Goal: Task Accomplishment & Management: Manage account settings

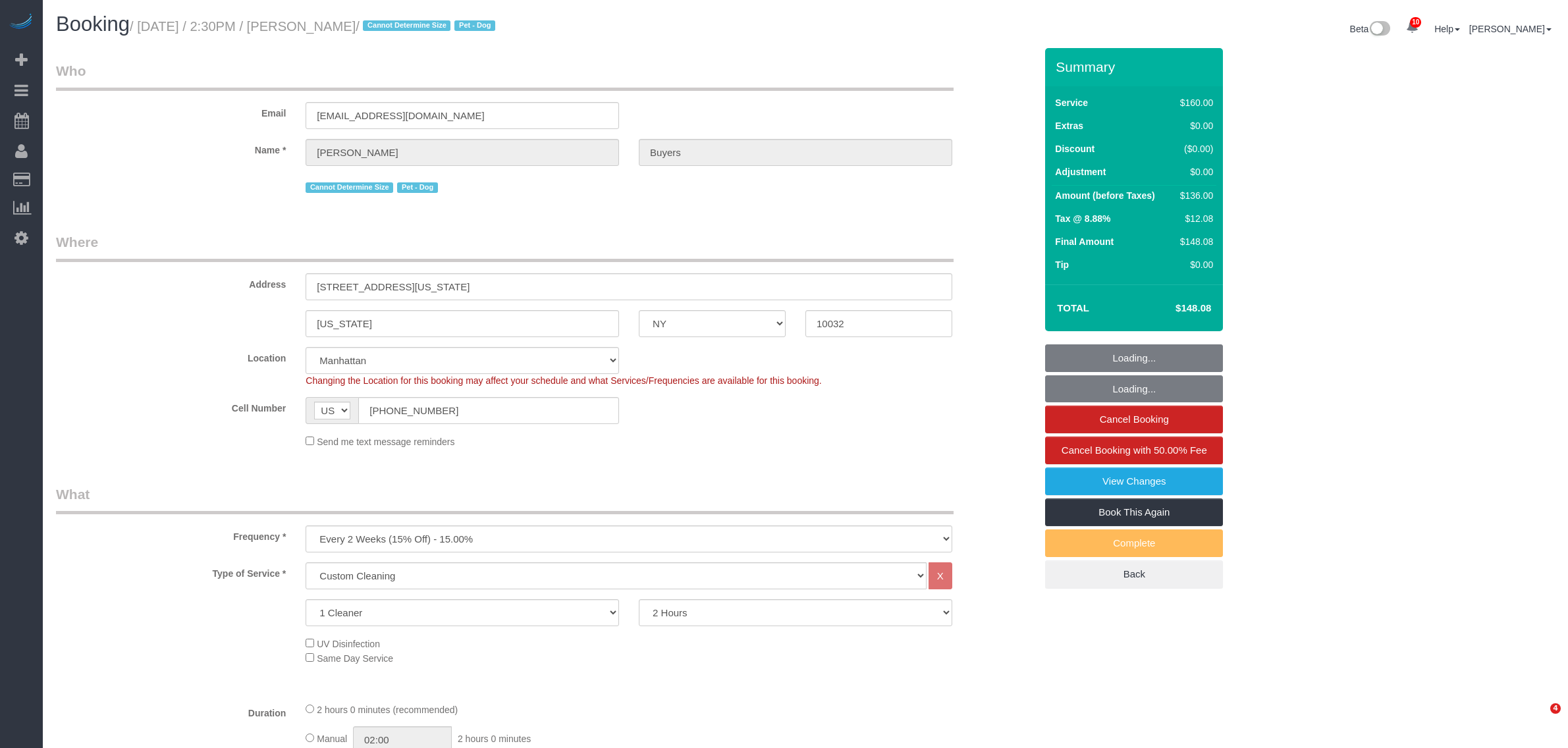
select select "NY"
select select "number:60"
select select "number:76"
select select "number:13"
select select "number:5"
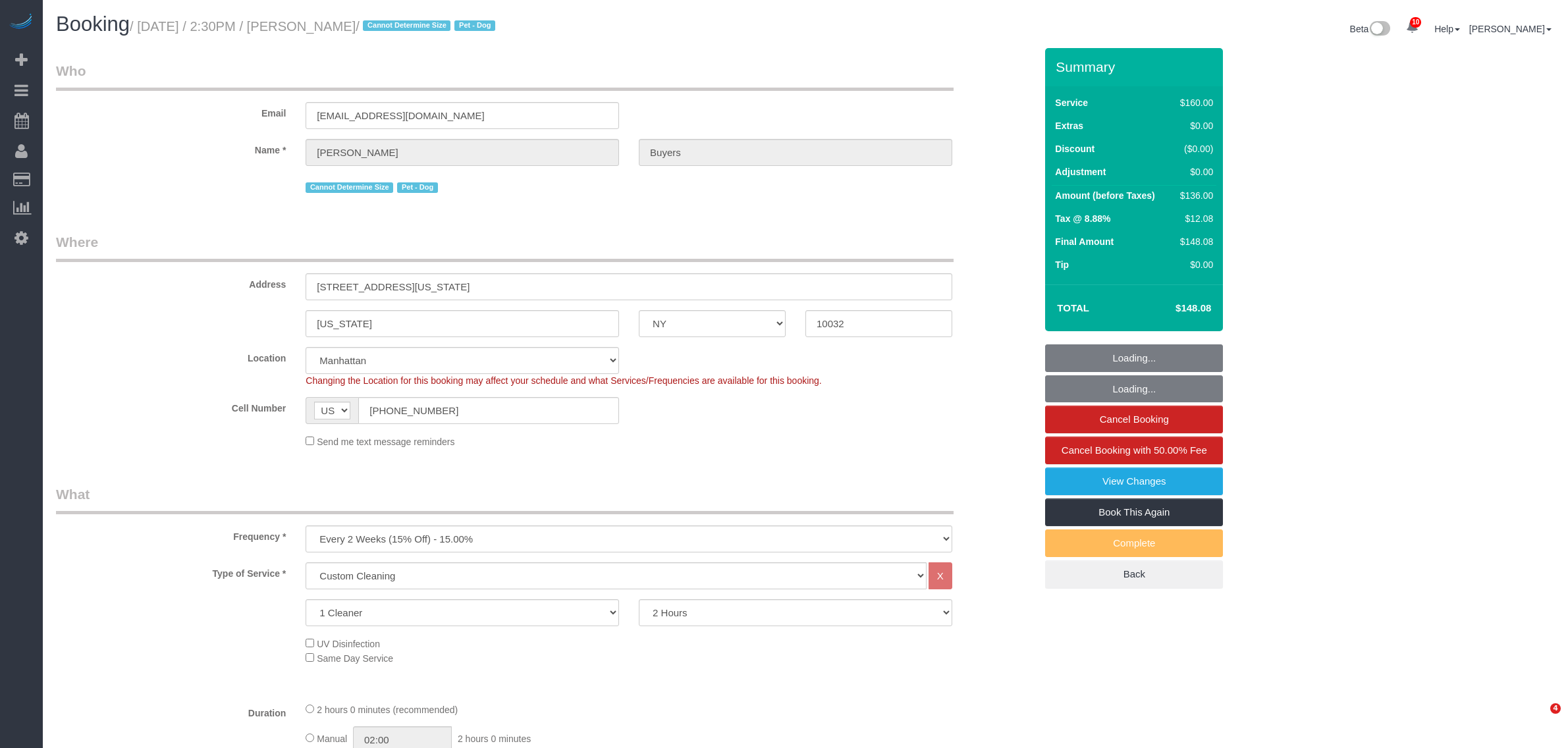
select select "object:1433"
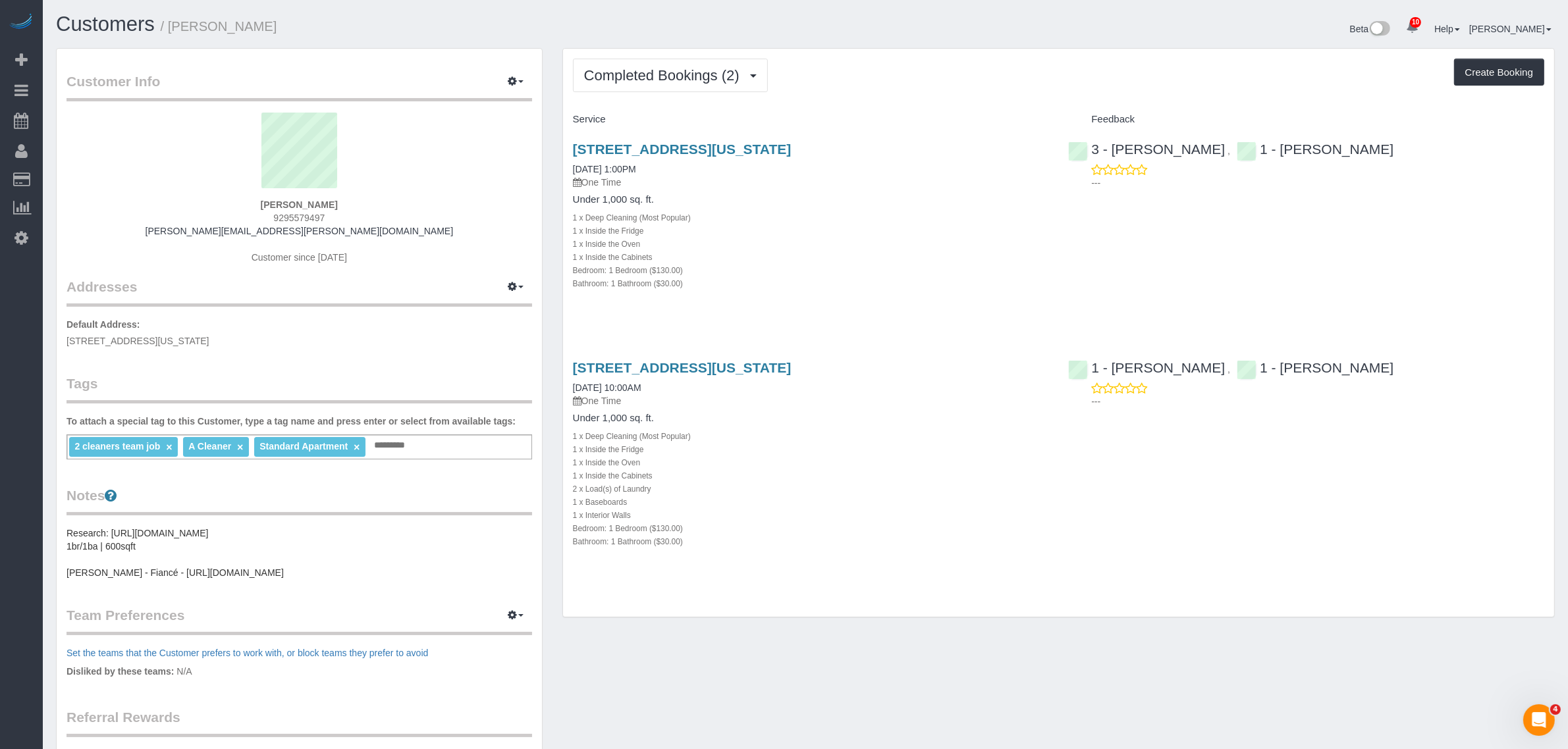
click at [917, 247] on div "1 x Inside the Oven" at bounding box center [811, 243] width 476 height 13
click at [791, 152] on link "41 River Terrace, Apt. 2803, New York, NY 10282" at bounding box center [682, 149] width 218 height 15
click at [999, 254] on div "1 x Inside the Cabinets" at bounding box center [811, 256] width 476 height 13
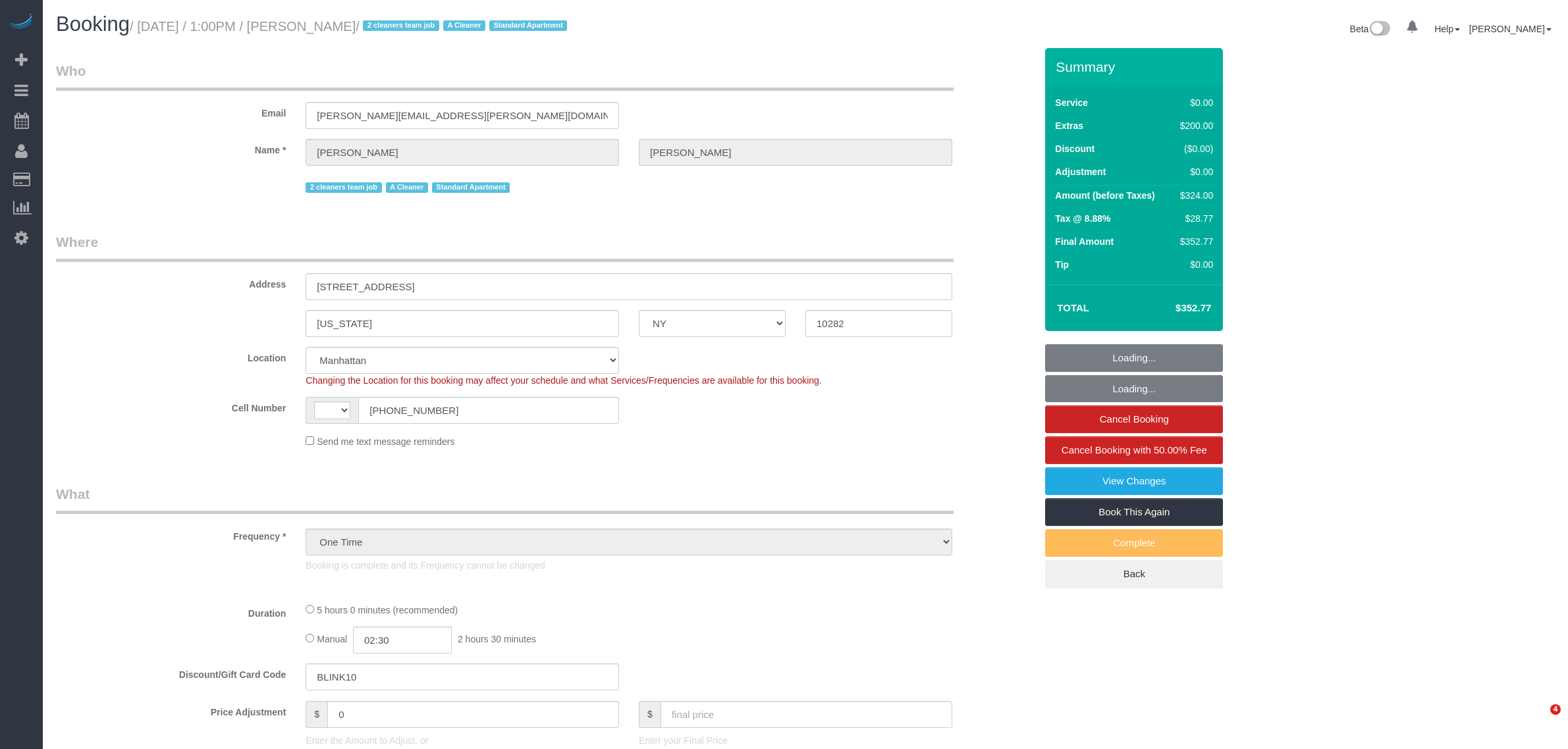
select select "NY"
select select "string:stripe-pm_1RYby44VGloSiKo7VpVJONnN"
select select "1"
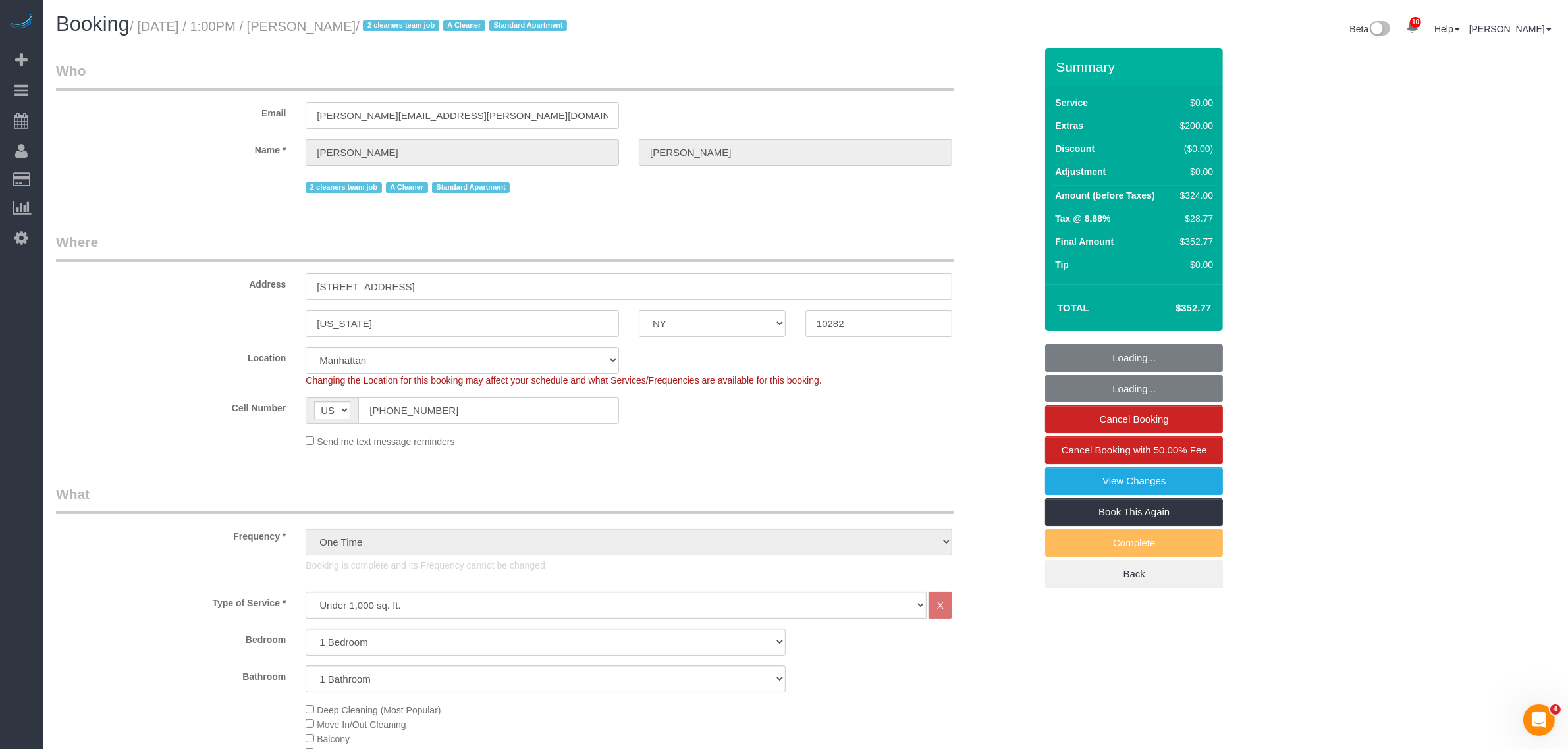
select select "string:US"
select select "object:593"
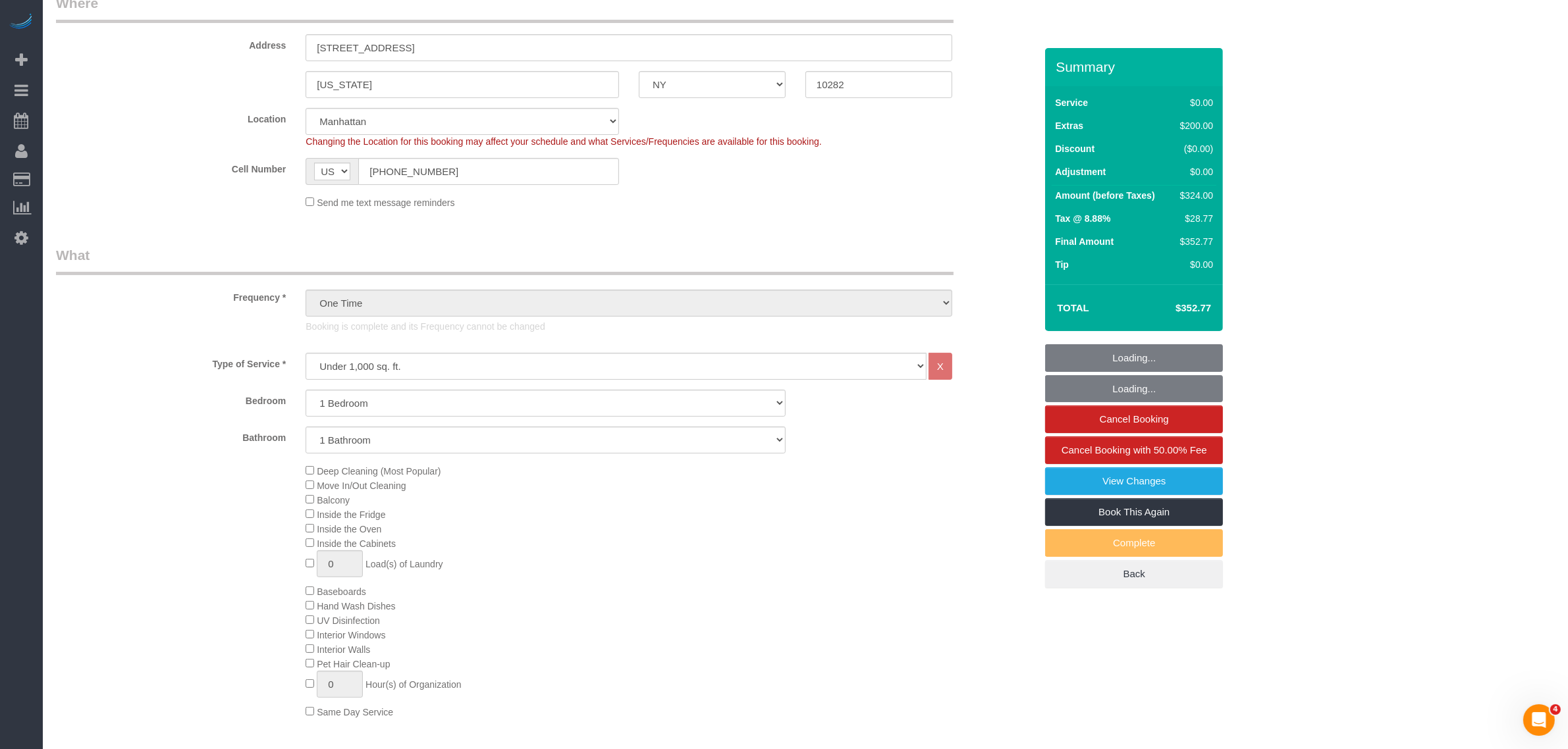
select select "spot1"
select select "number:60"
select select "number:73"
select select "number:15"
select select "number:6"
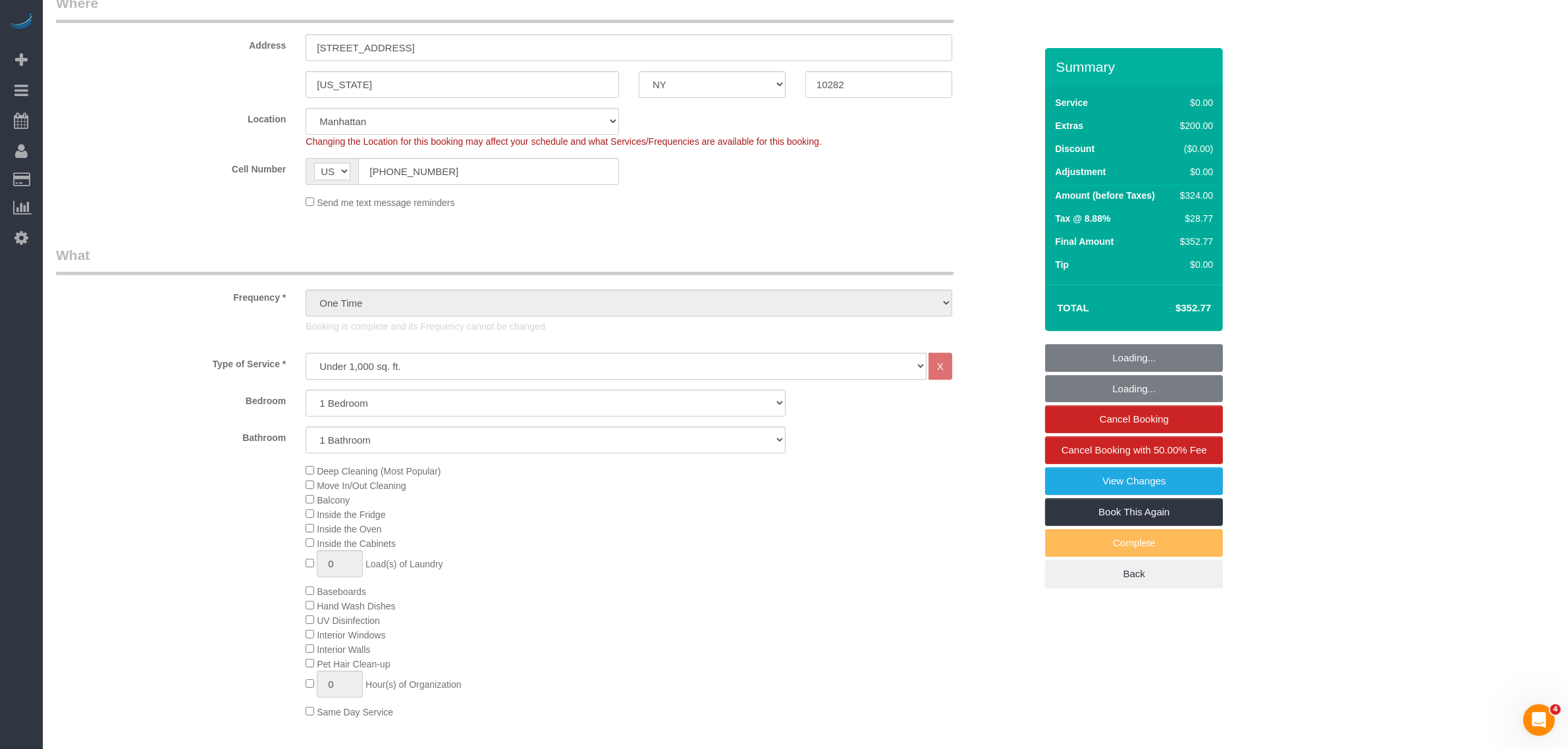
select select "1"
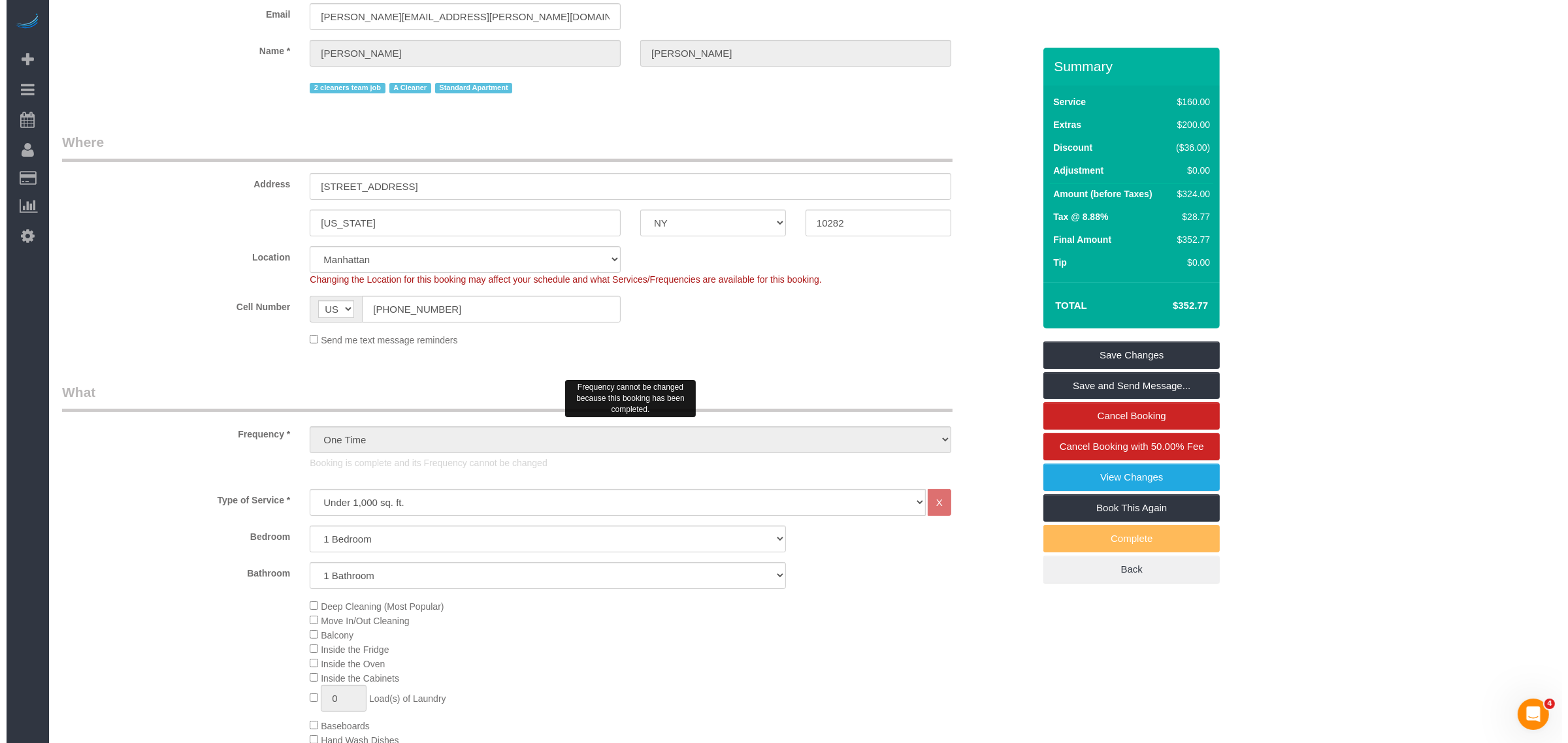
scroll to position [245, 0]
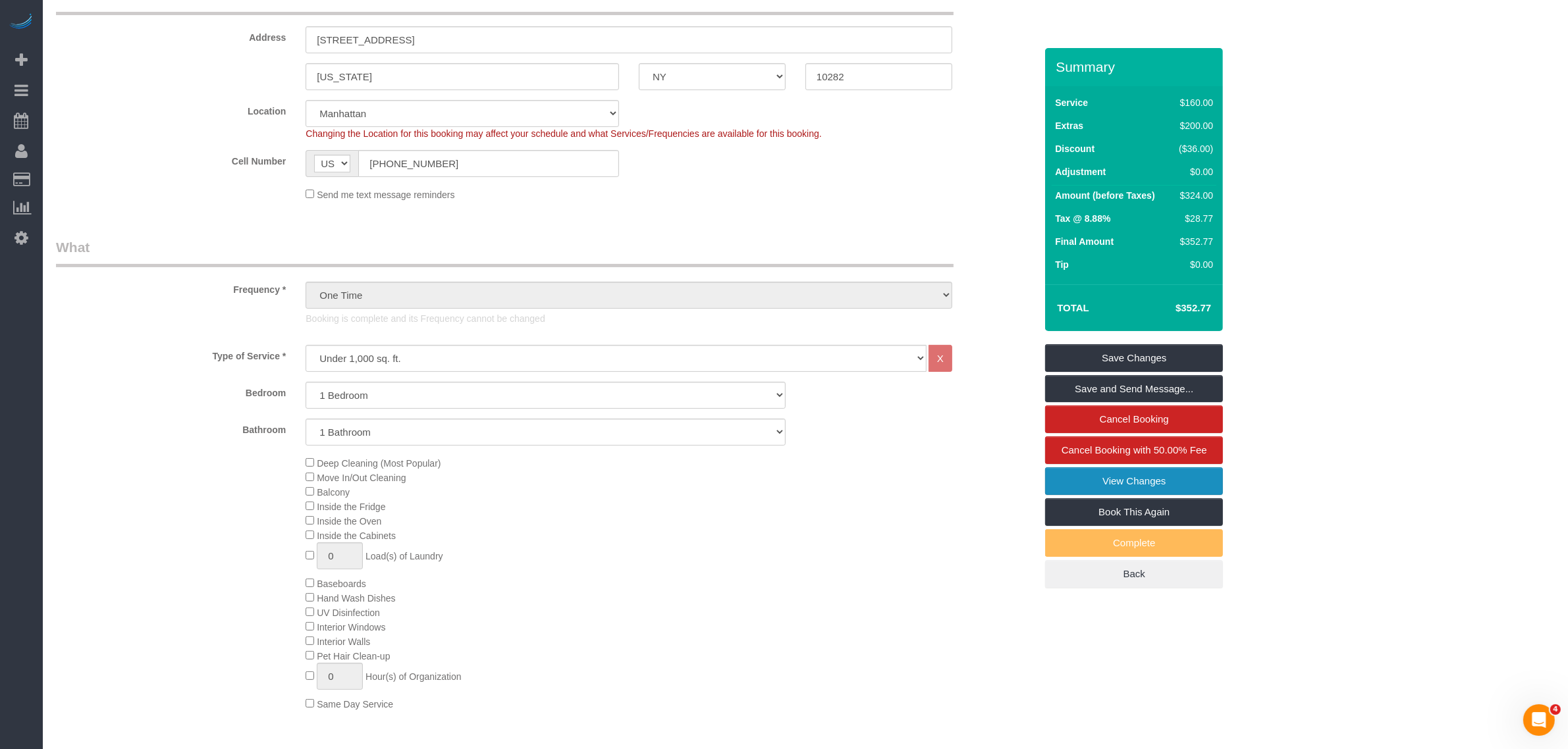
click at [1105, 487] on link "View Changes" at bounding box center [1133, 481] width 177 height 28
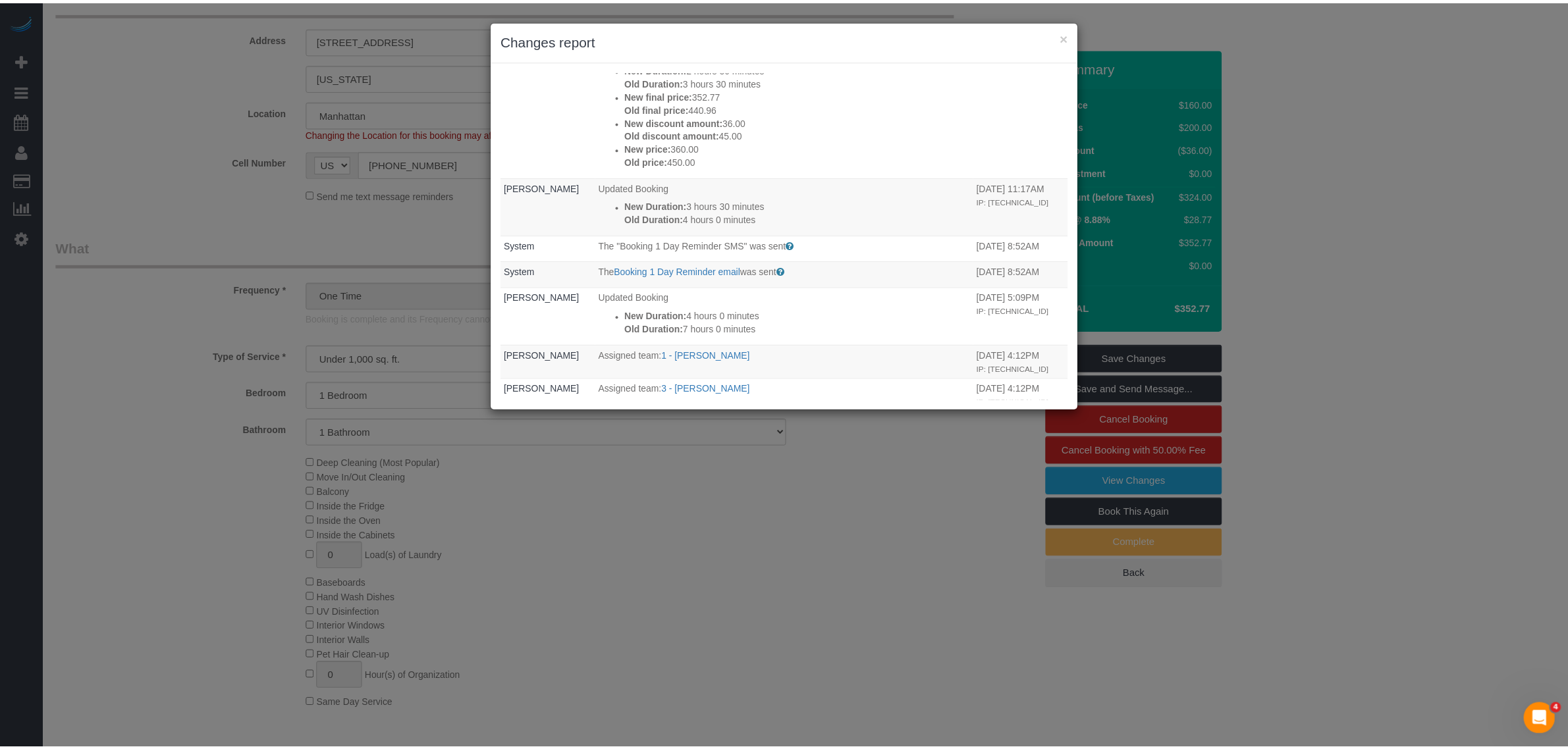
scroll to position [576, 0]
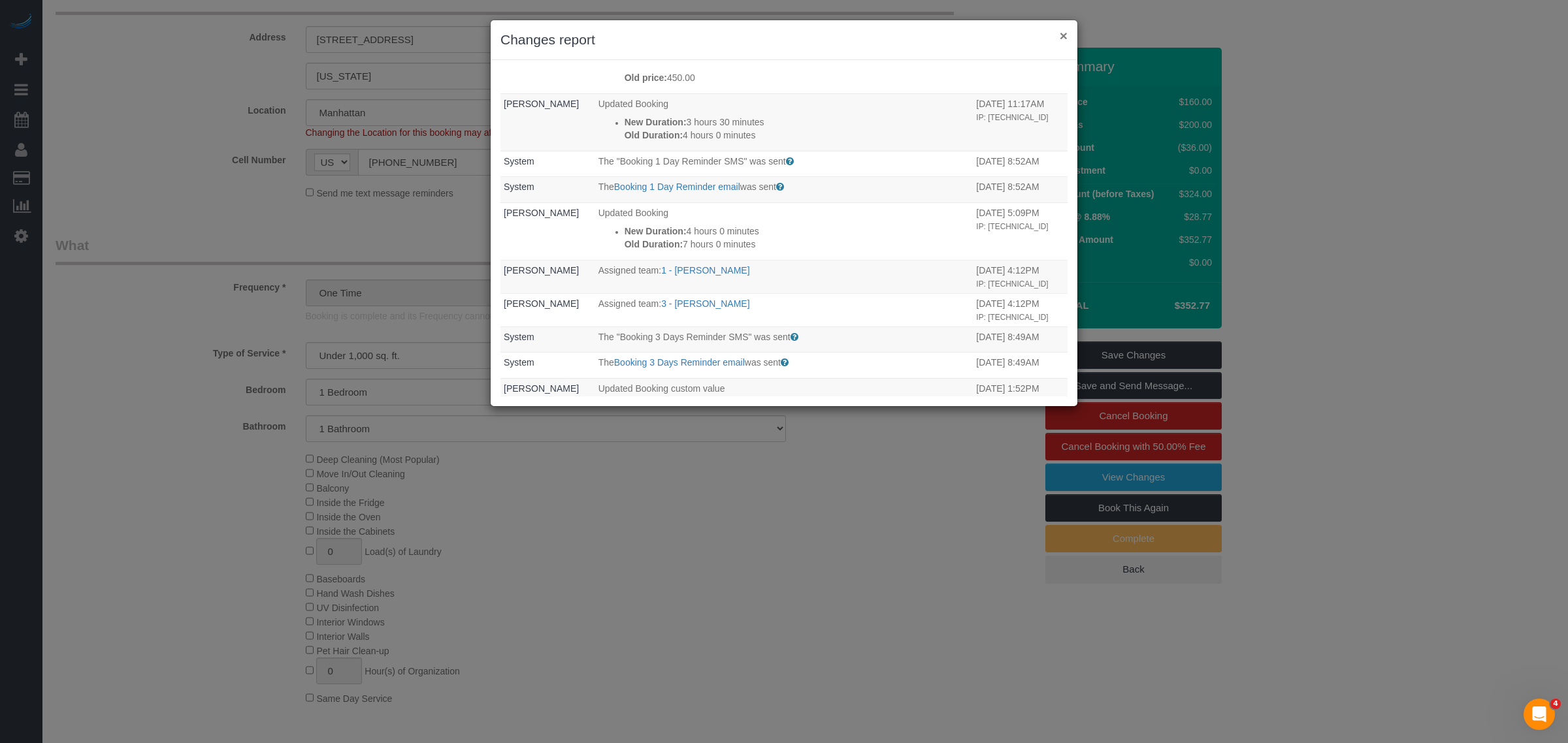
click at [1065, 36] on button "×" at bounding box center [1064, 35] width 8 height 14
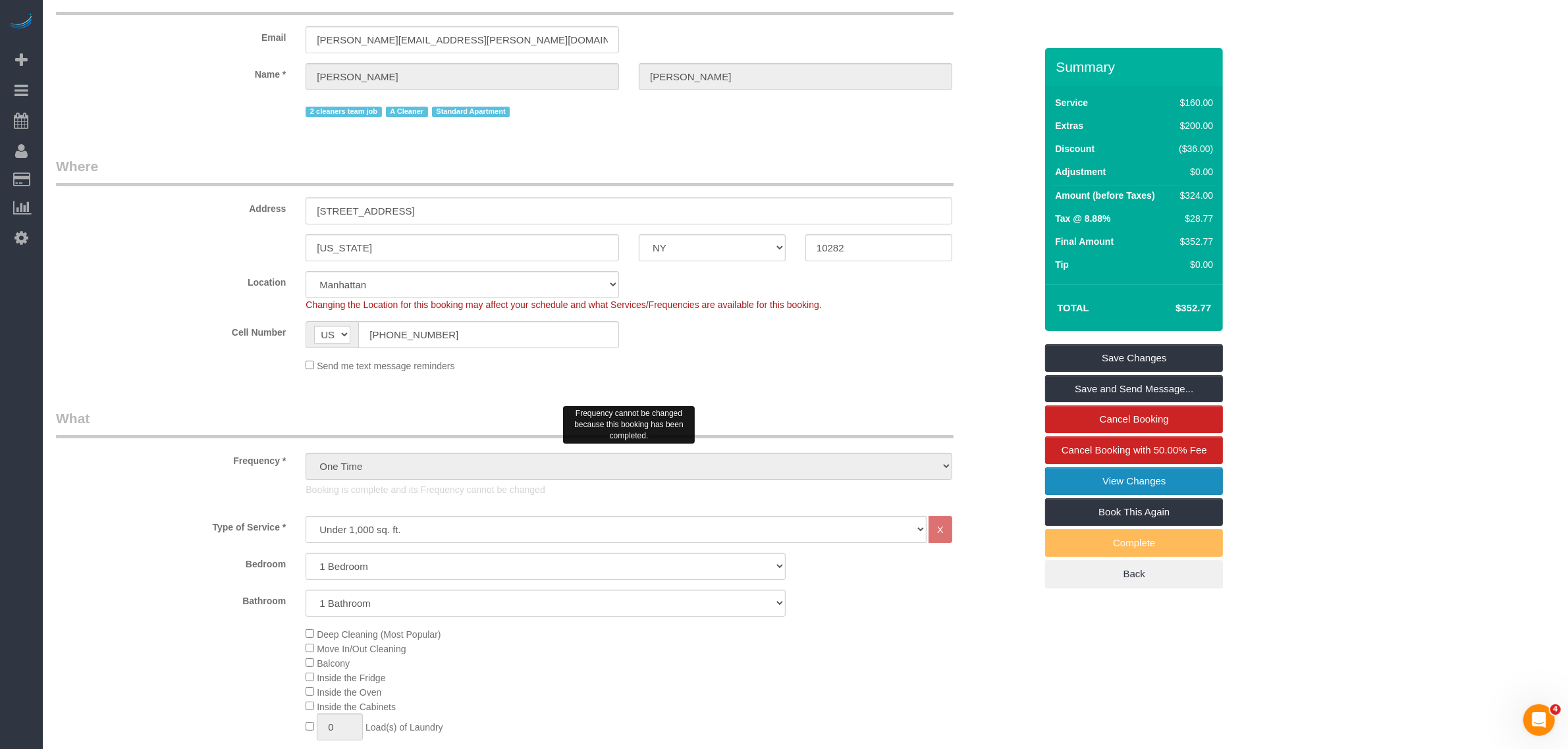
scroll to position [0, 0]
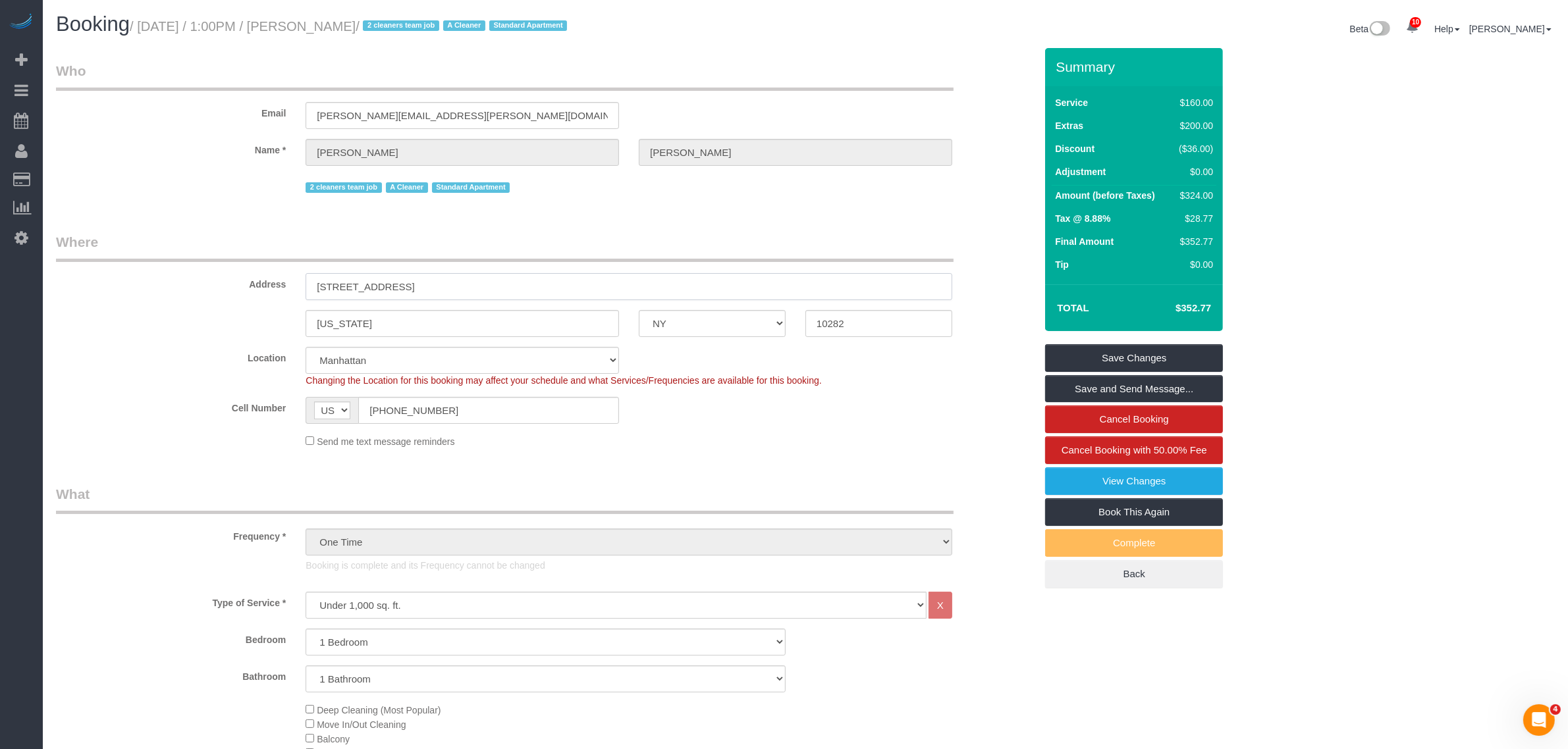
click at [104, 316] on sui-booking-address "Address 41 River Terrace, Apt. 2803 New York AK AL AR AZ CA CO CT DC DE FL GA H…" at bounding box center [545, 284] width 979 height 105
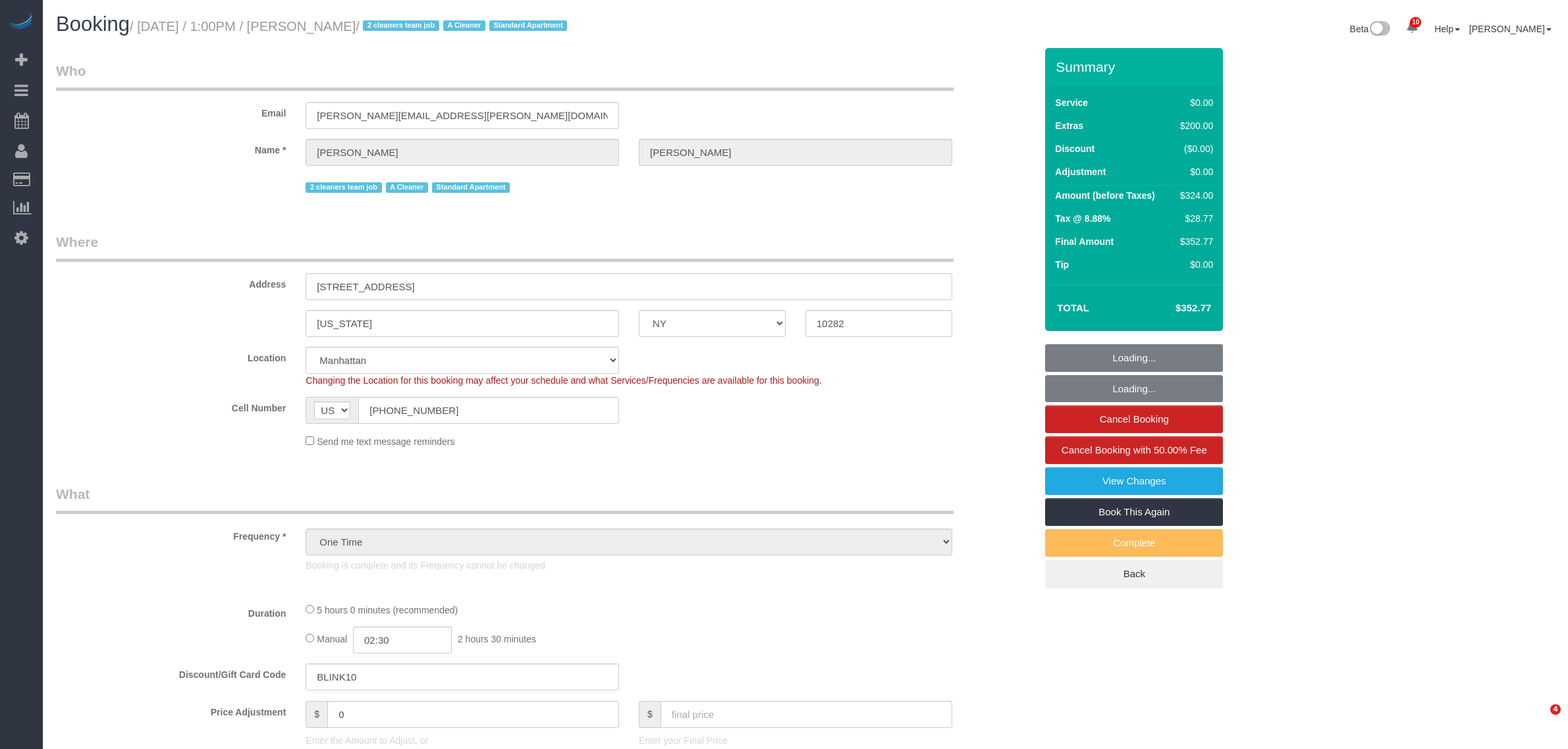
select select "NY"
select select "string:stripe-pm_1RYby44VGloSiKo7VpVJONnN"
select select "number:60"
select select "number:73"
select select "number:15"
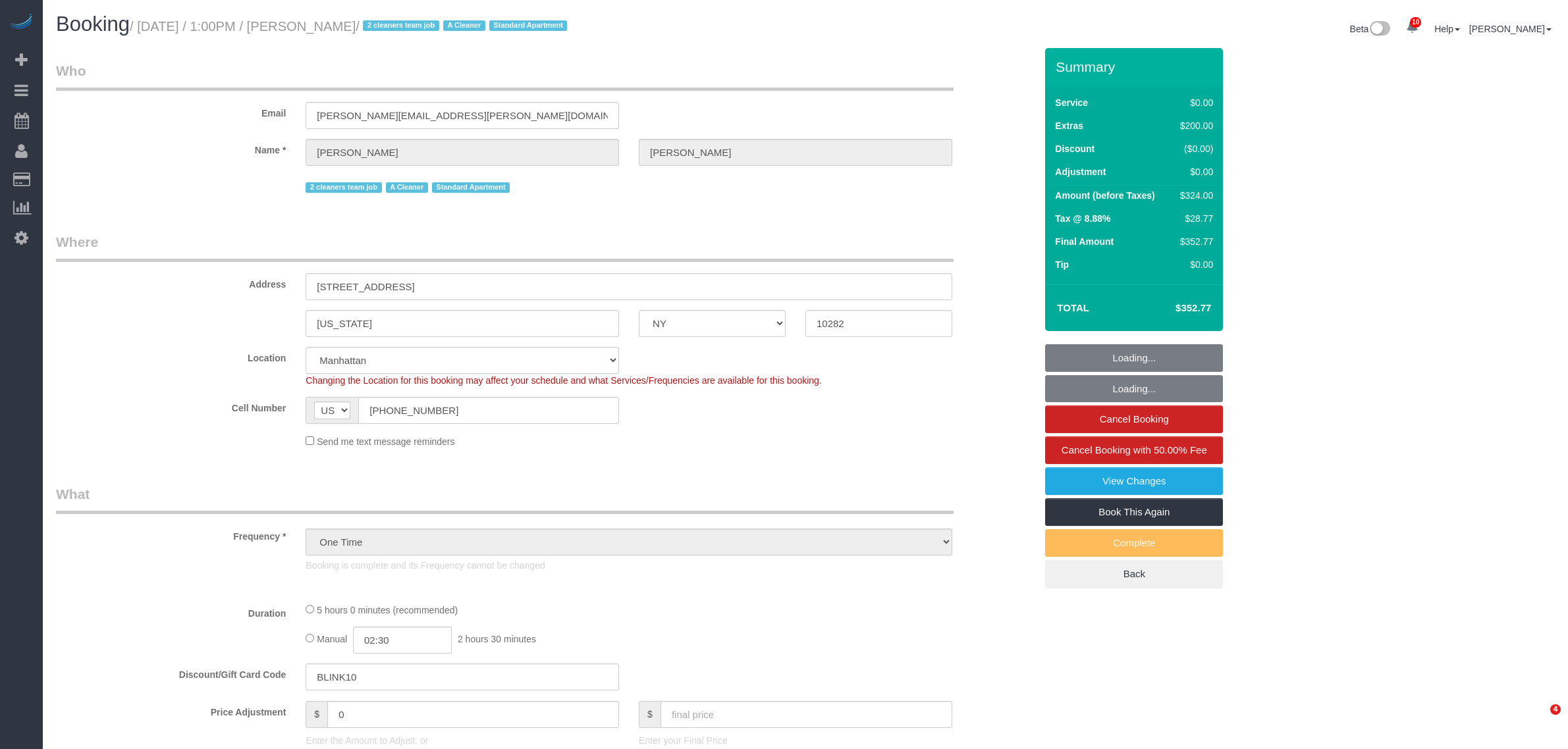
select select "number:6"
select select "object:889"
select select "spot1"
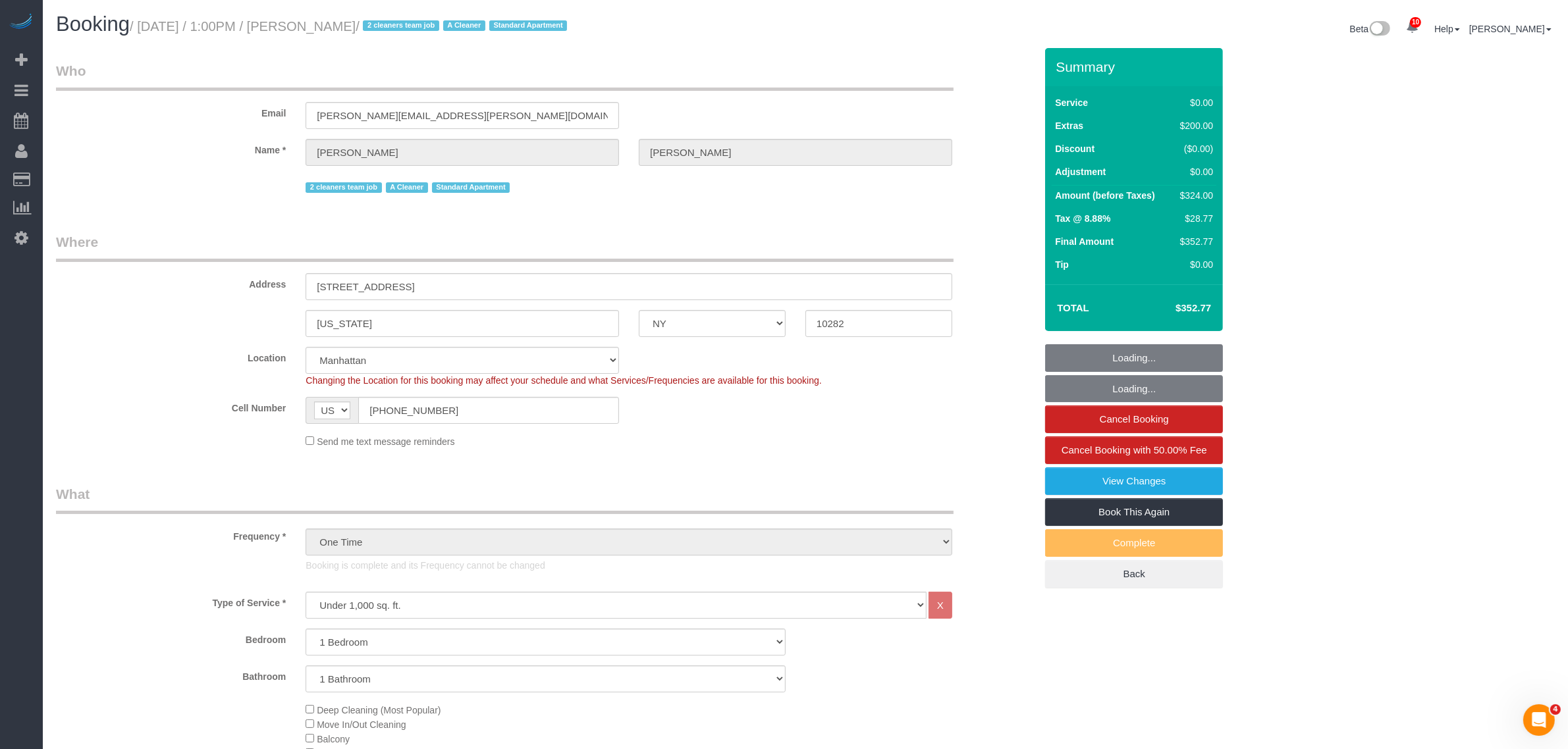
select select "1"
drag, startPoint x: 81, startPoint y: 290, endPoint x: 73, endPoint y: 290, distance: 8.0
click at [73, 290] on div "Address 41 River Terrace, Apt. 2803" at bounding box center [545, 266] width 999 height 68
click at [689, 332] on div "New York AK AL AR AZ CA CO CT DC DE FL GA HI IA ID IL IN KS KY LA MA MD ME MI M…" at bounding box center [545, 323] width 999 height 27
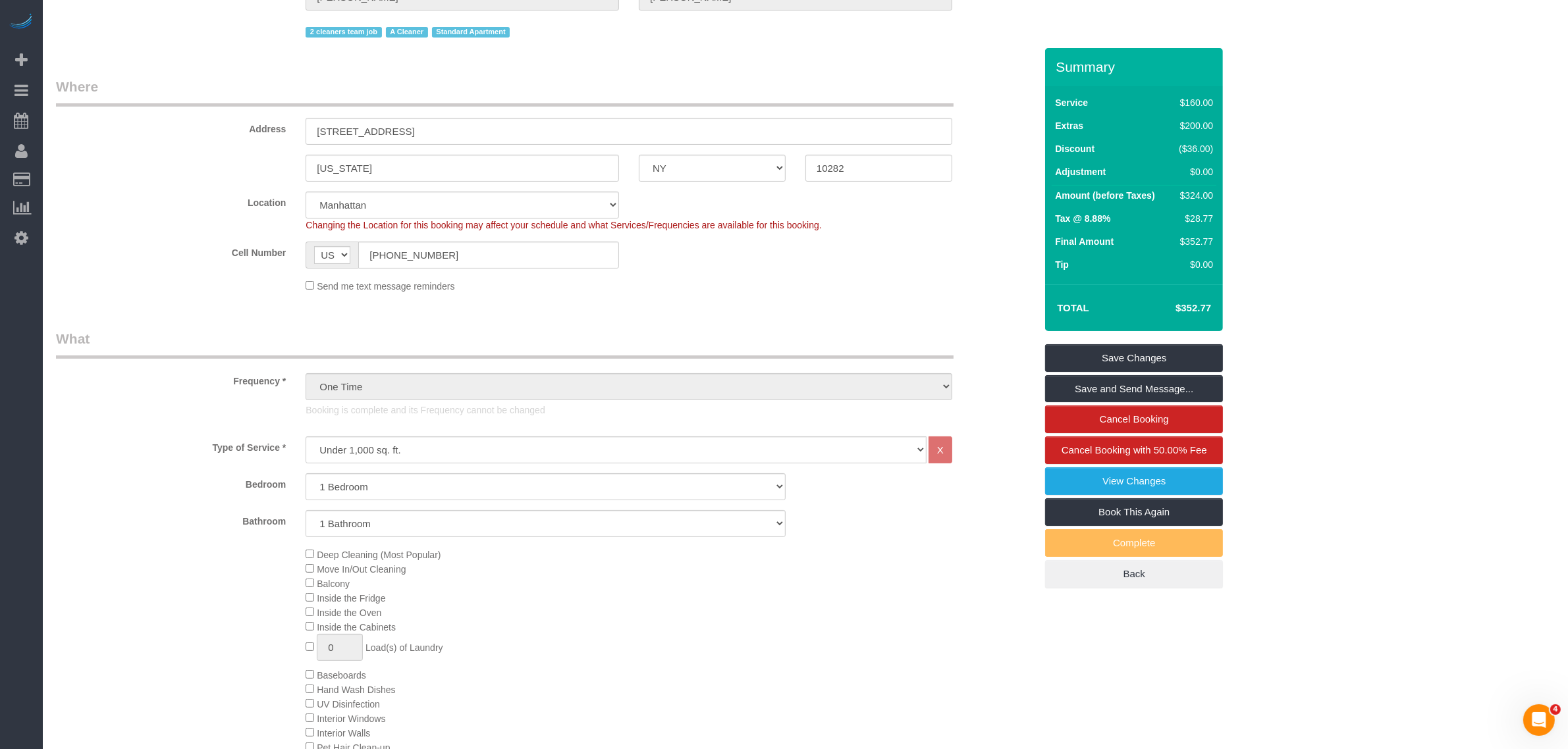
scroll to position [329, 0]
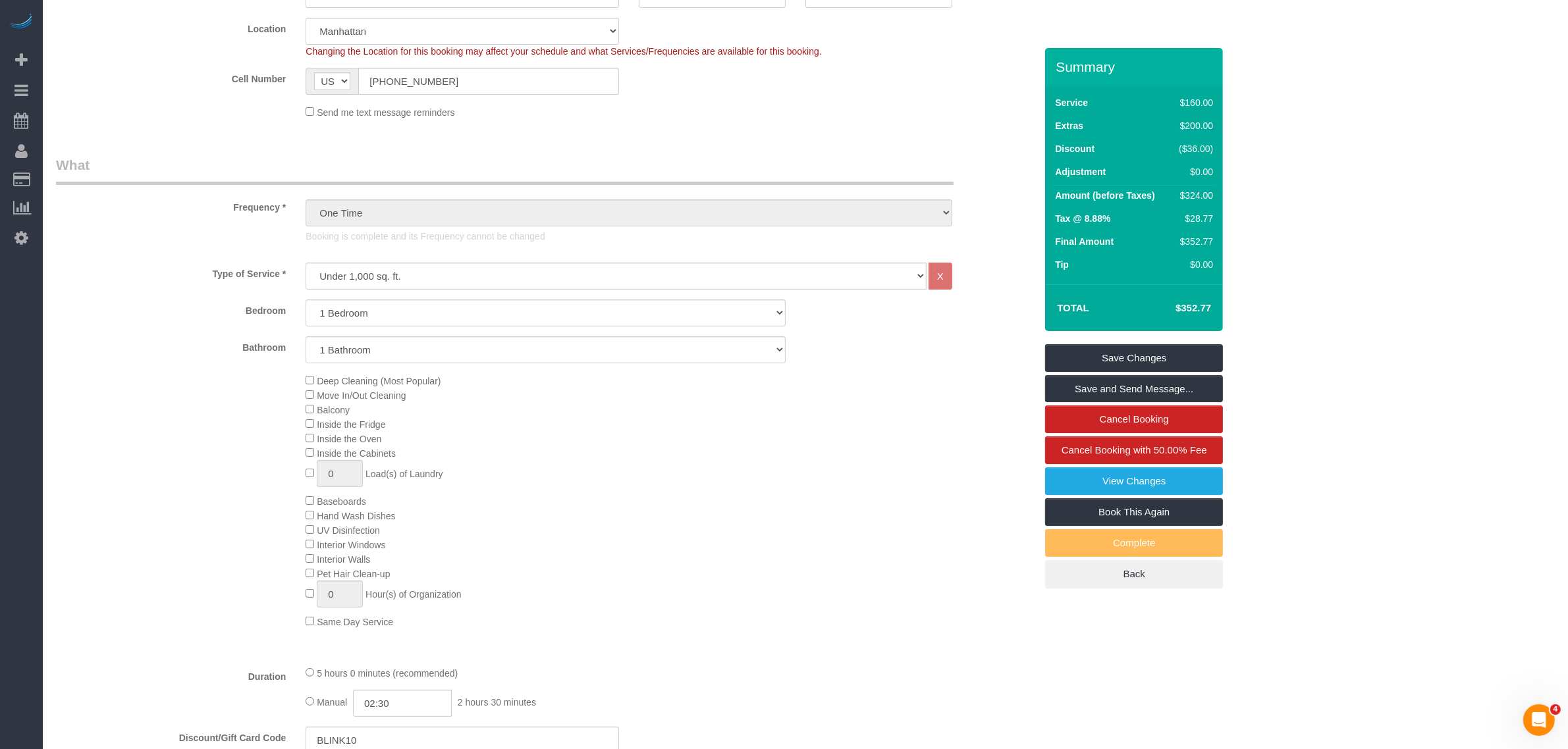
drag, startPoint x: 752, startPoint y: 145, endPoint x: 748, endPoint y: 152, distance: 8.1
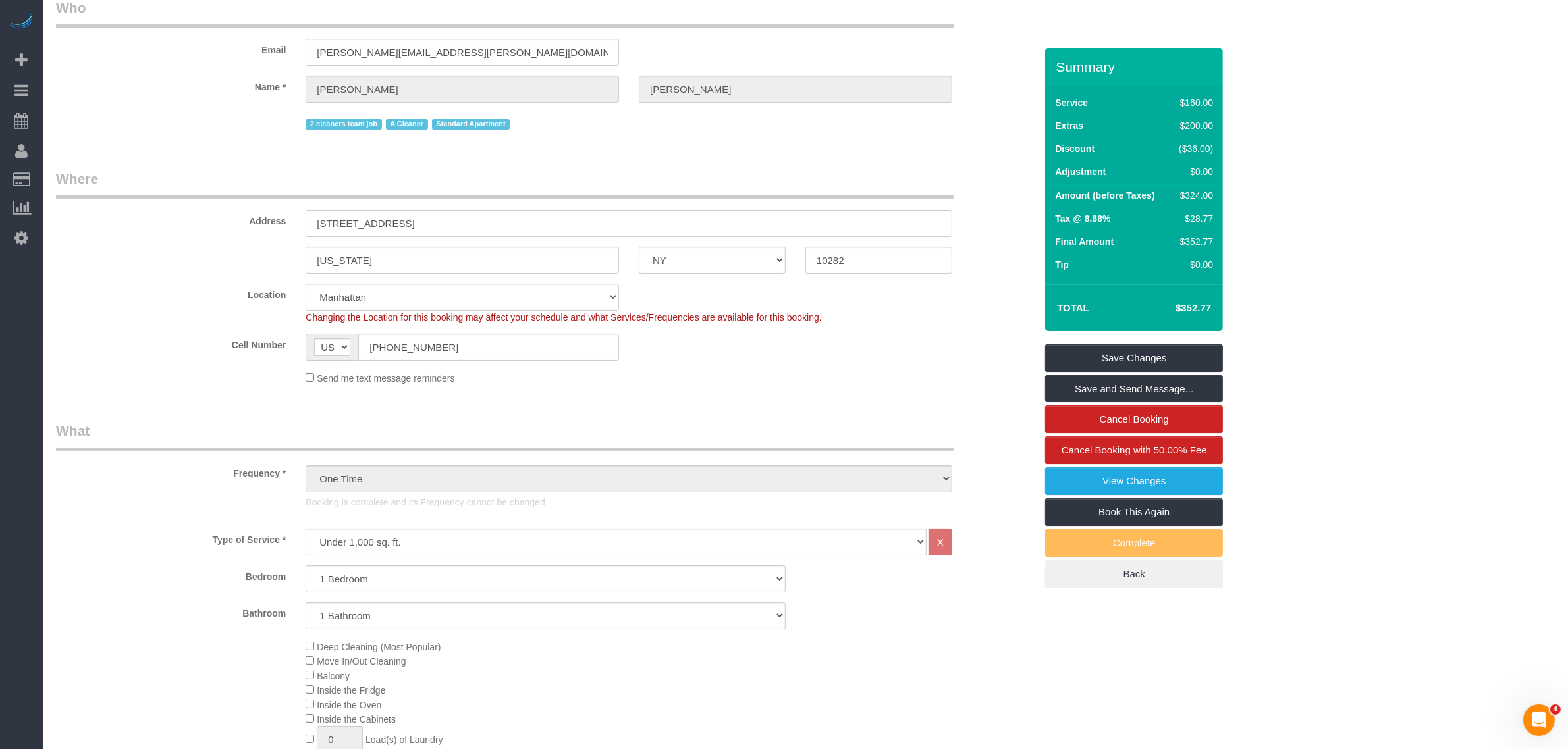
scroll to position [0, 0]
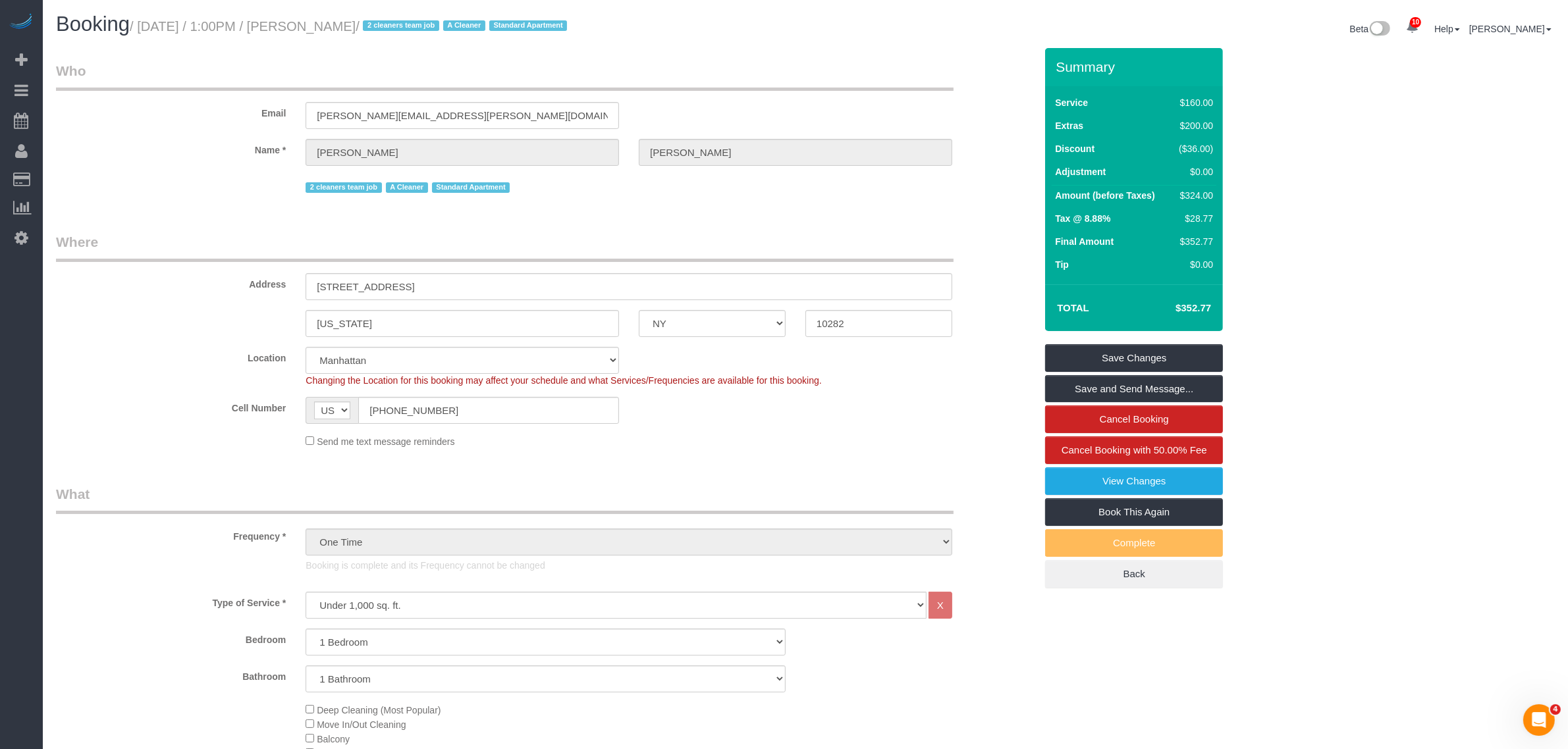
click at [847, 87] on legend "Who" at bounding box center [505, 76] width 898 height 29
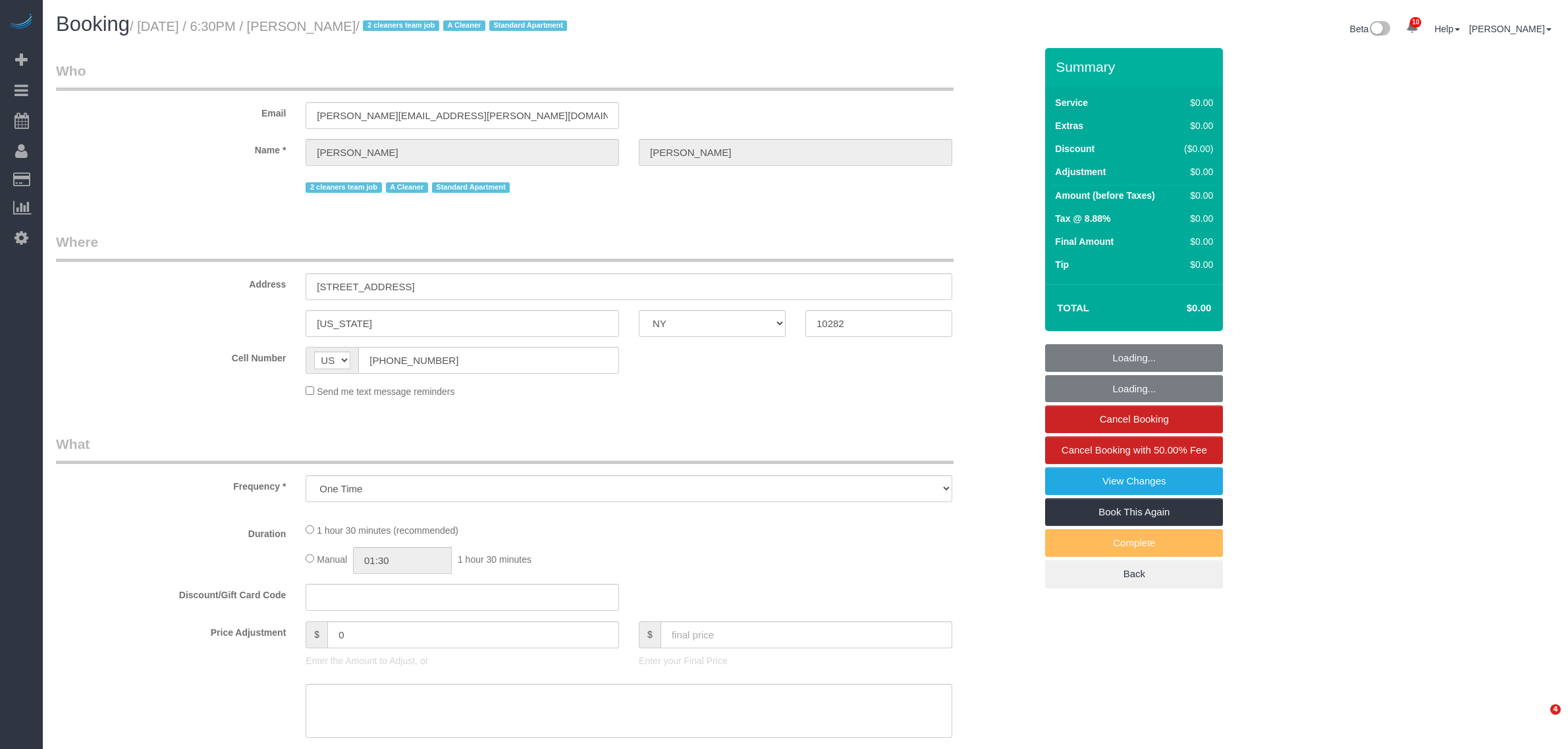
select select "NY"
select select "string:stripe-pm_1RYby44VGloSiKo7VpVJONnN"
select select "number:60"
select select "number:73"
select select "number:15"
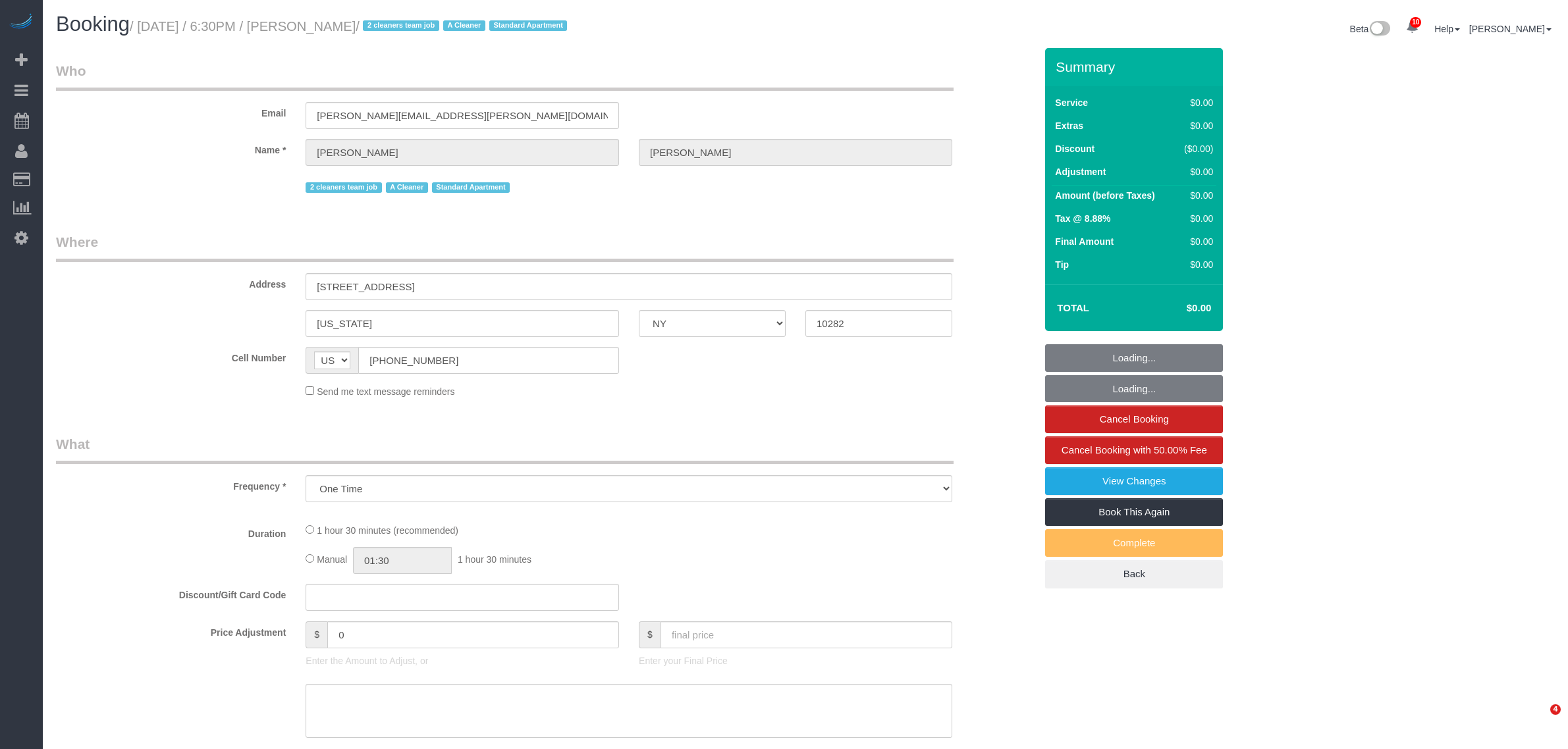
select select "number:6"
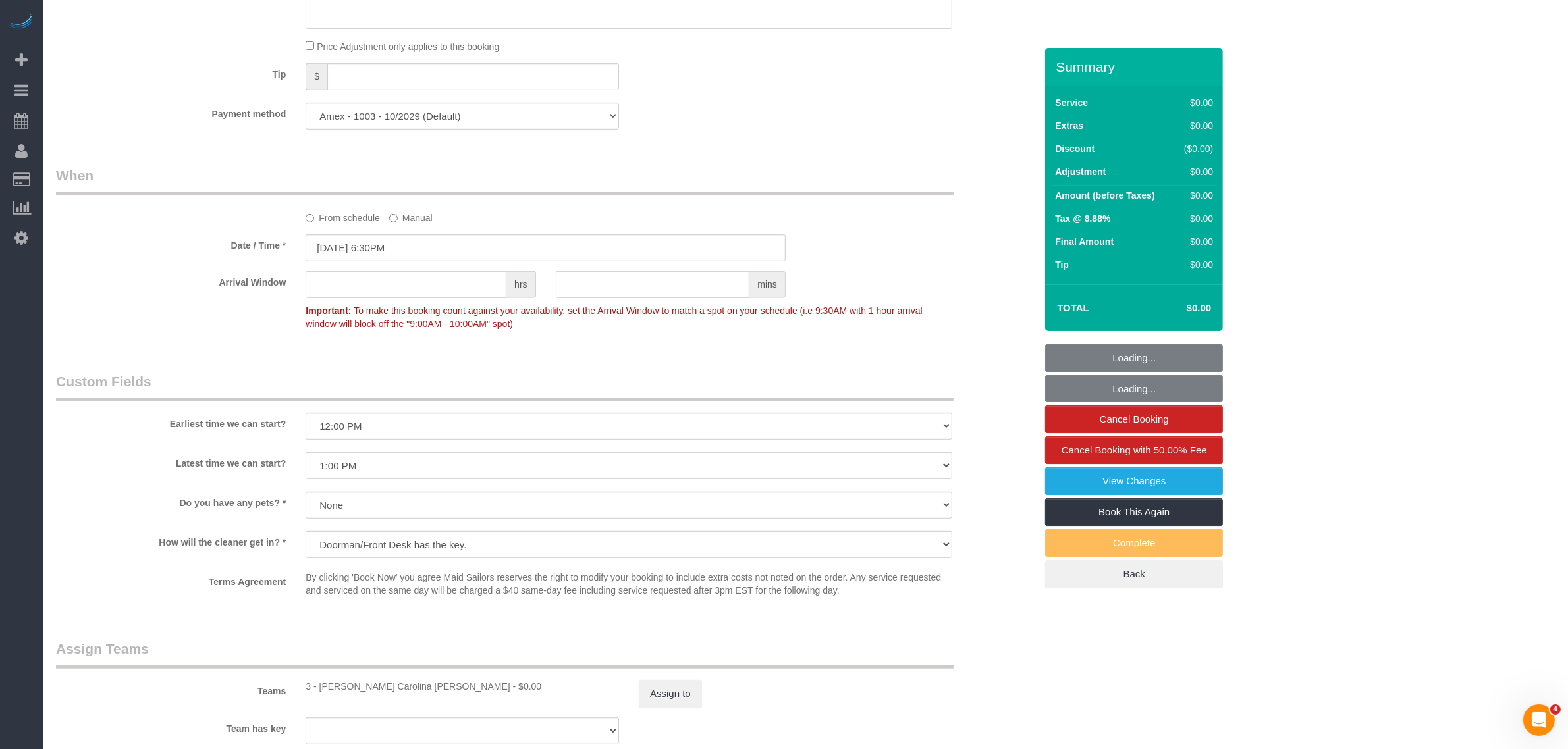
select select "object:1321"
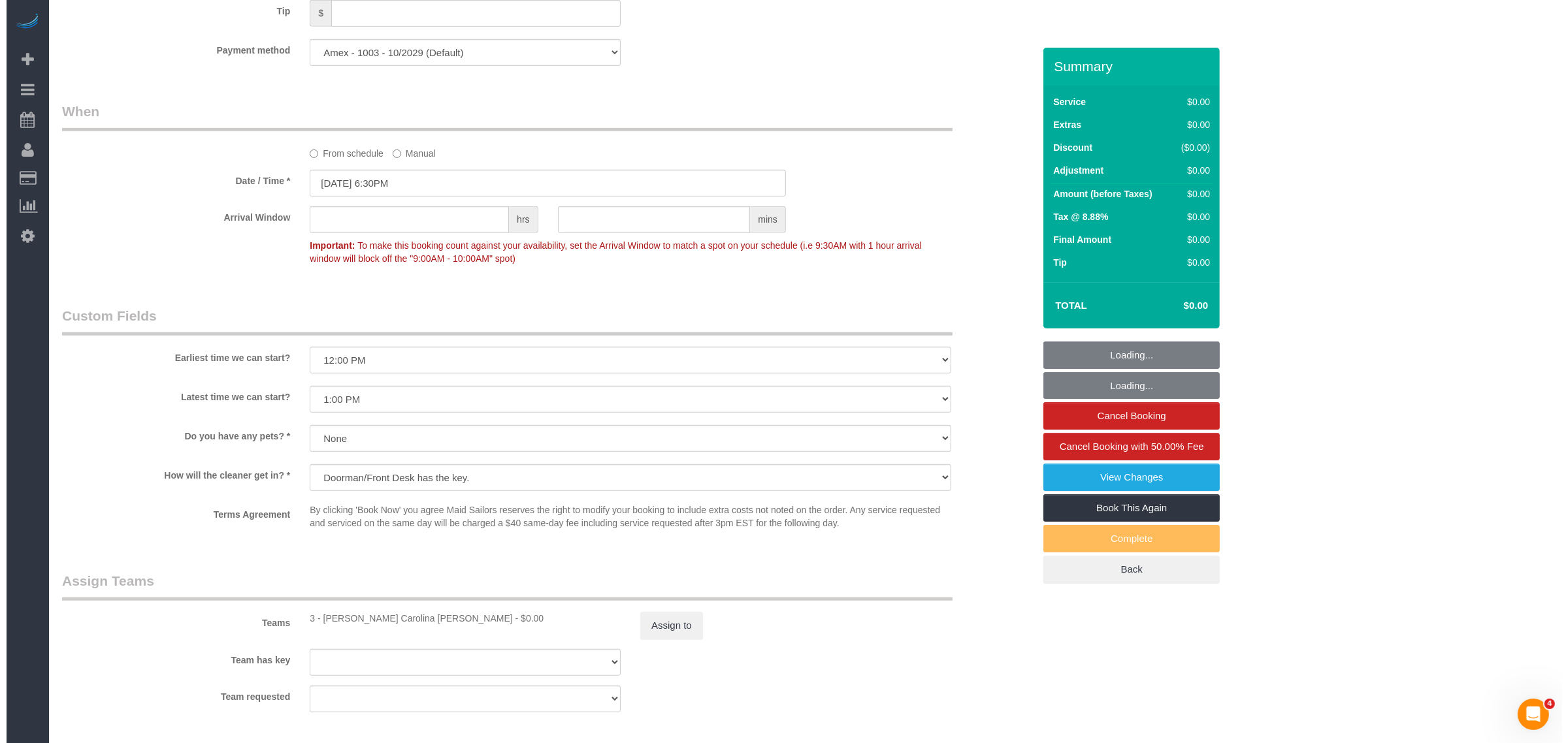
scroll to position [898, 0]
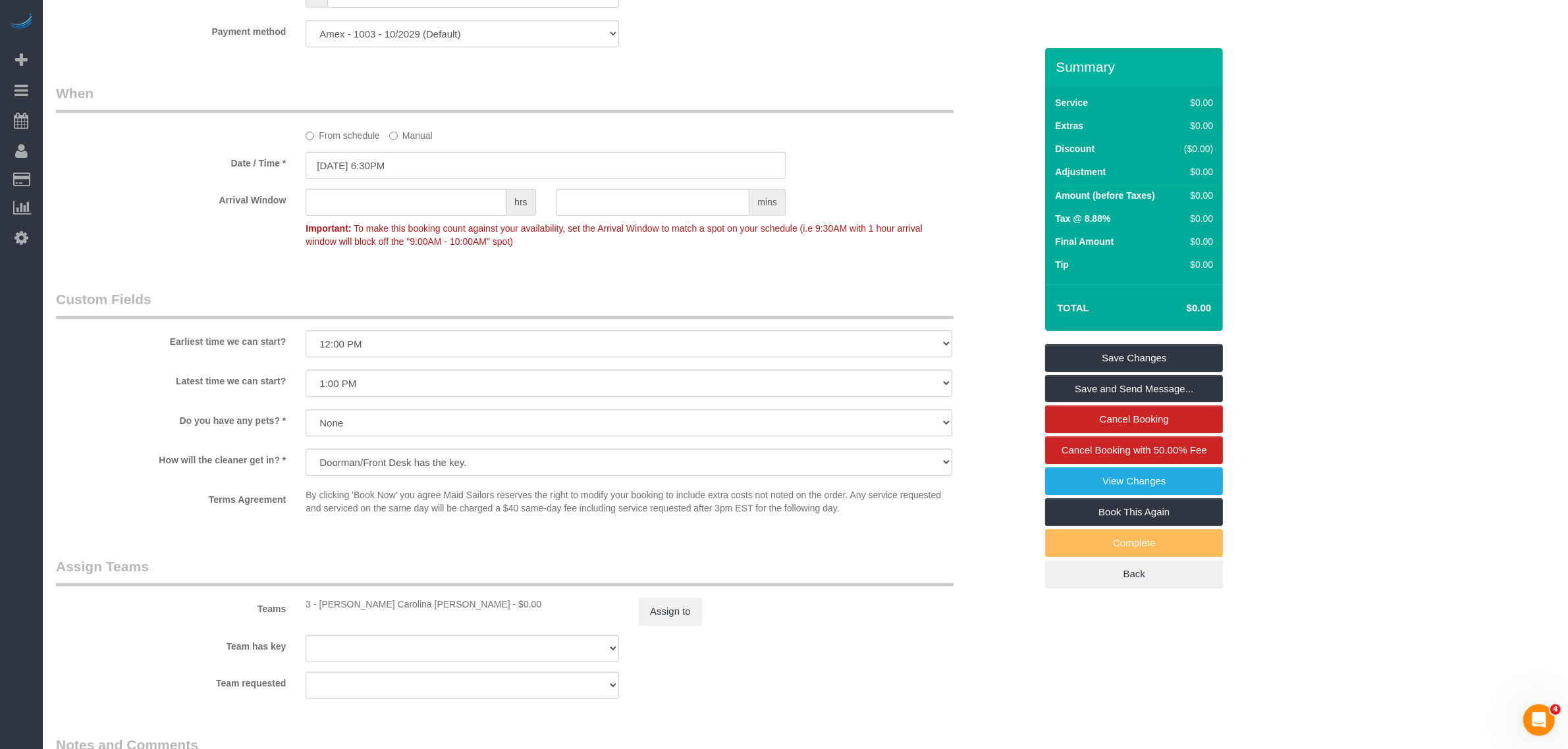
click at [390, 163] on input "08/17/2025 6:30PM" at bounding box center [545, 165] width 480 height 27
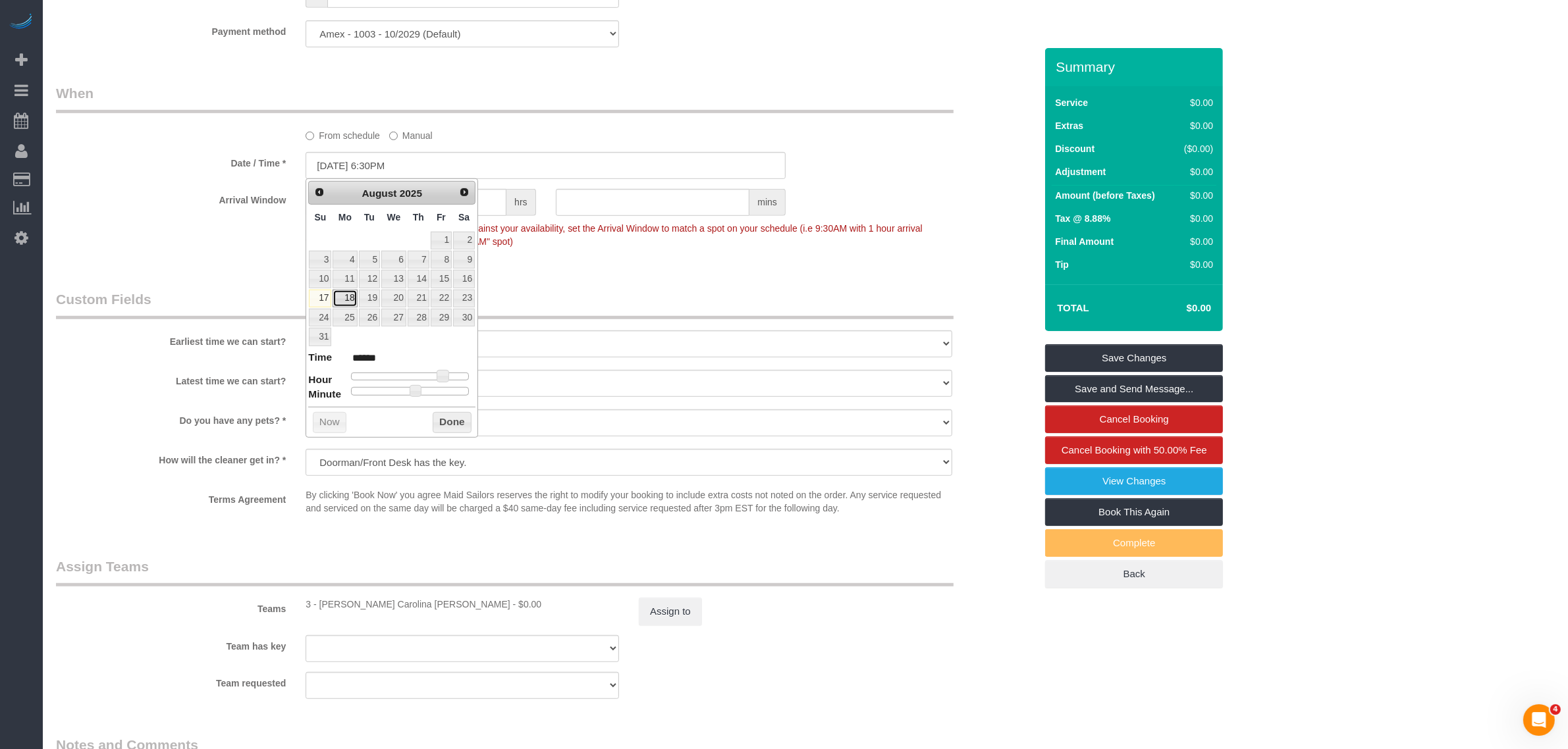
click at [345, 301] on link "18" at bounding box center [345, 299] width 24 height 18
type input "08/18/2025 3:30PM"
type input "******"
click at [429, 377] on div at bounding box center [410, 376] width 118 height 8
type input "08/18/2025 3:25PM"
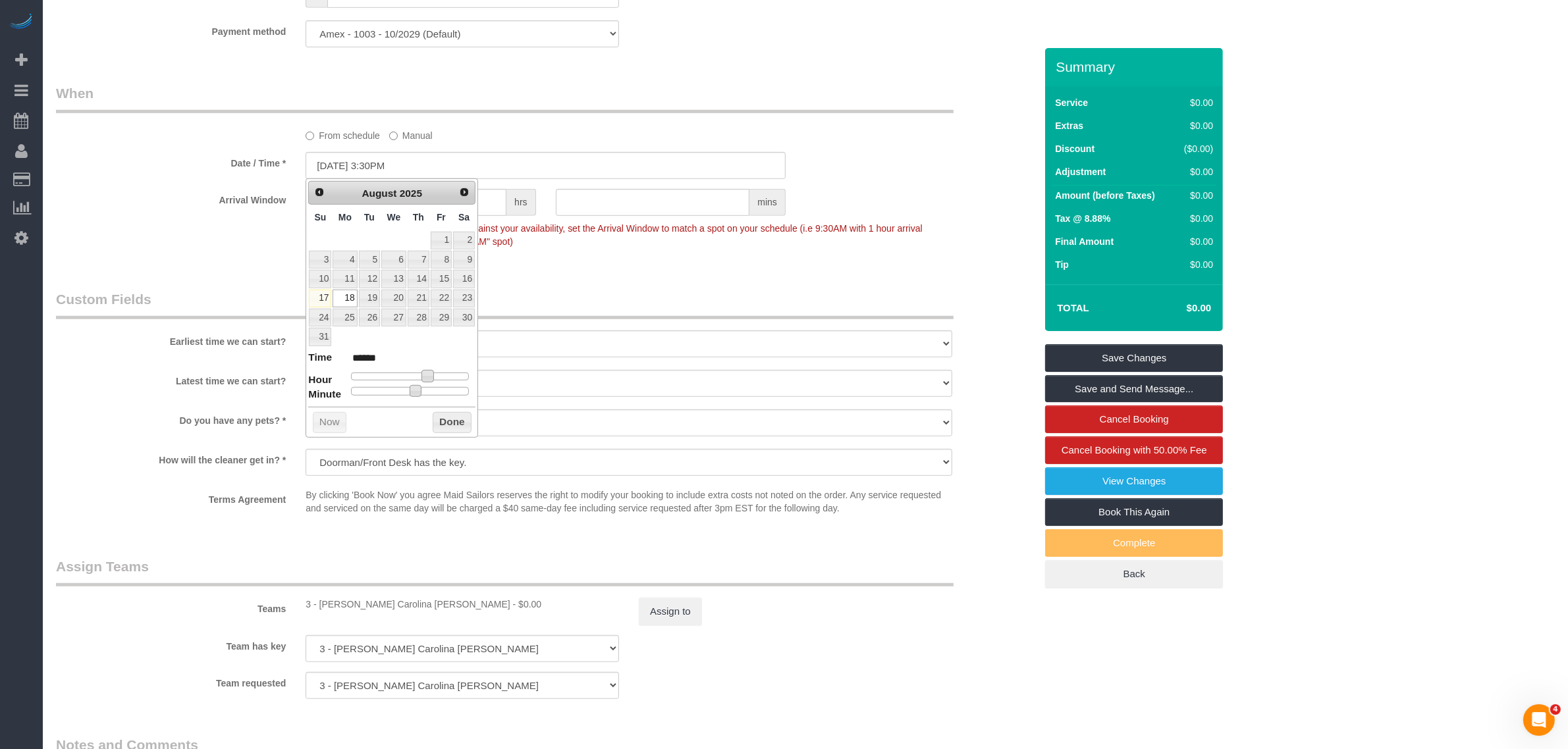
type input "******"
type input "08/18/2025 3:15PM"
type input "******"
type input "08/18/2025 3:05PM"
type input "******"
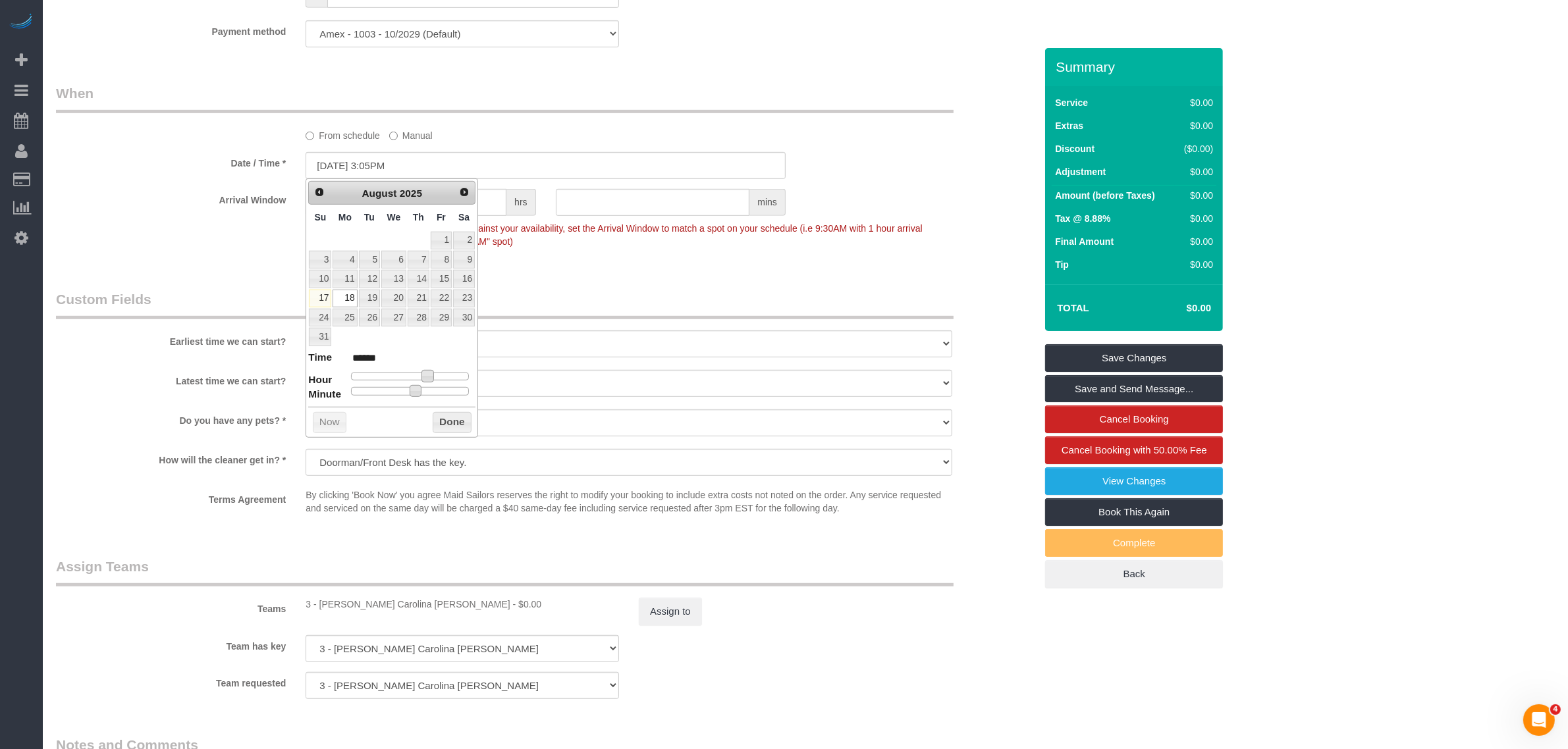
type input "08/18/2025 3:00PM"
type input "******"
drag, startPoint x: 387, startPoint y: 391, endPoint x: 310, endPoint y: 390, distance: 77.0
click at [310, 390] on dl "Time ****** Hour Minute Second Millisecond Microsecond Time Zone ***** ***** **…" at bounding box center [391, 373] width 167 height 45
click at [456, 429] on button "Done" at bounding box center [452, 423] width 39 height 21
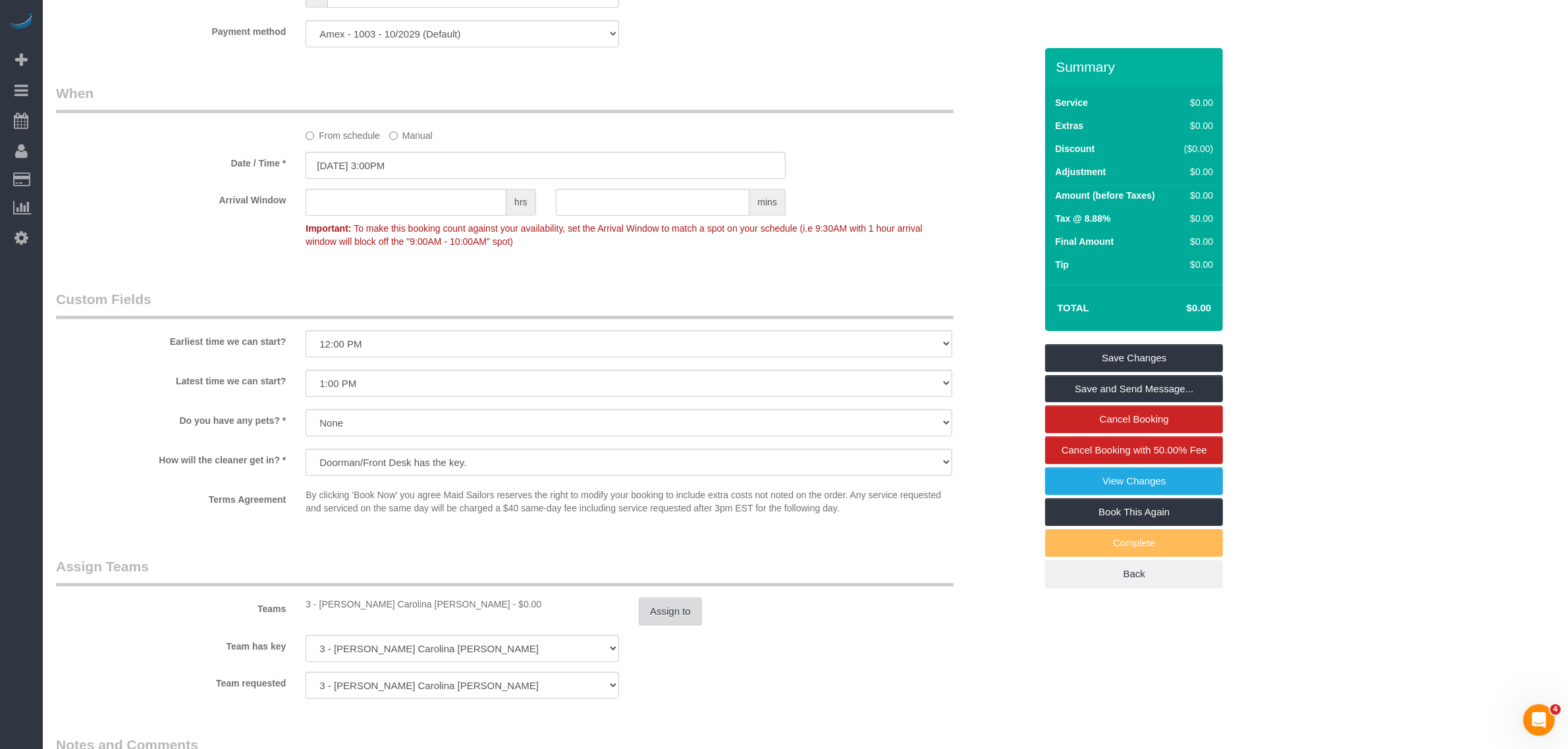
click at [667, 612] on button "Assign to" at bounding box center [670, 612] width 63 height 28
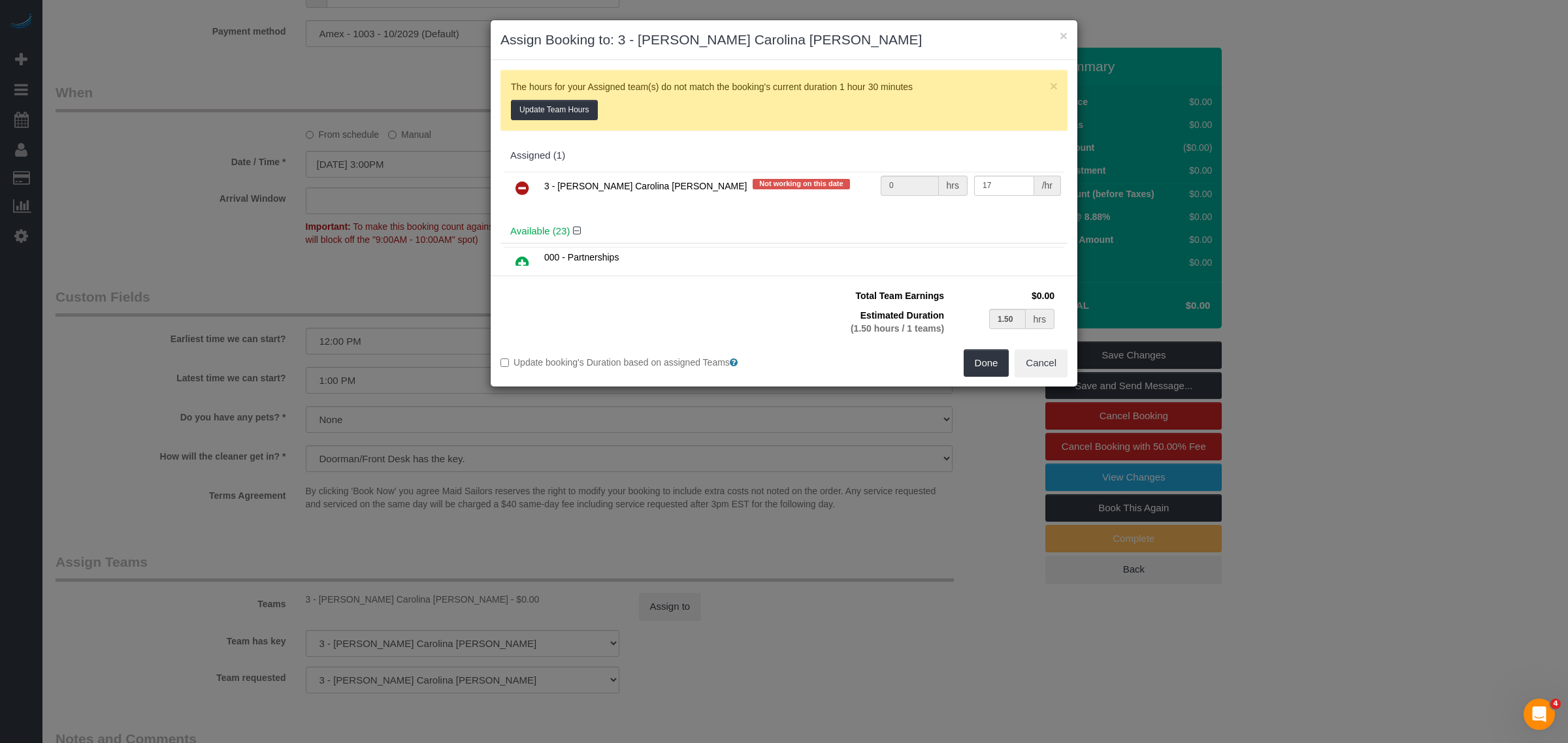
click at [522, 190] on icon at bounding box center [522, 188] width 14 height 15
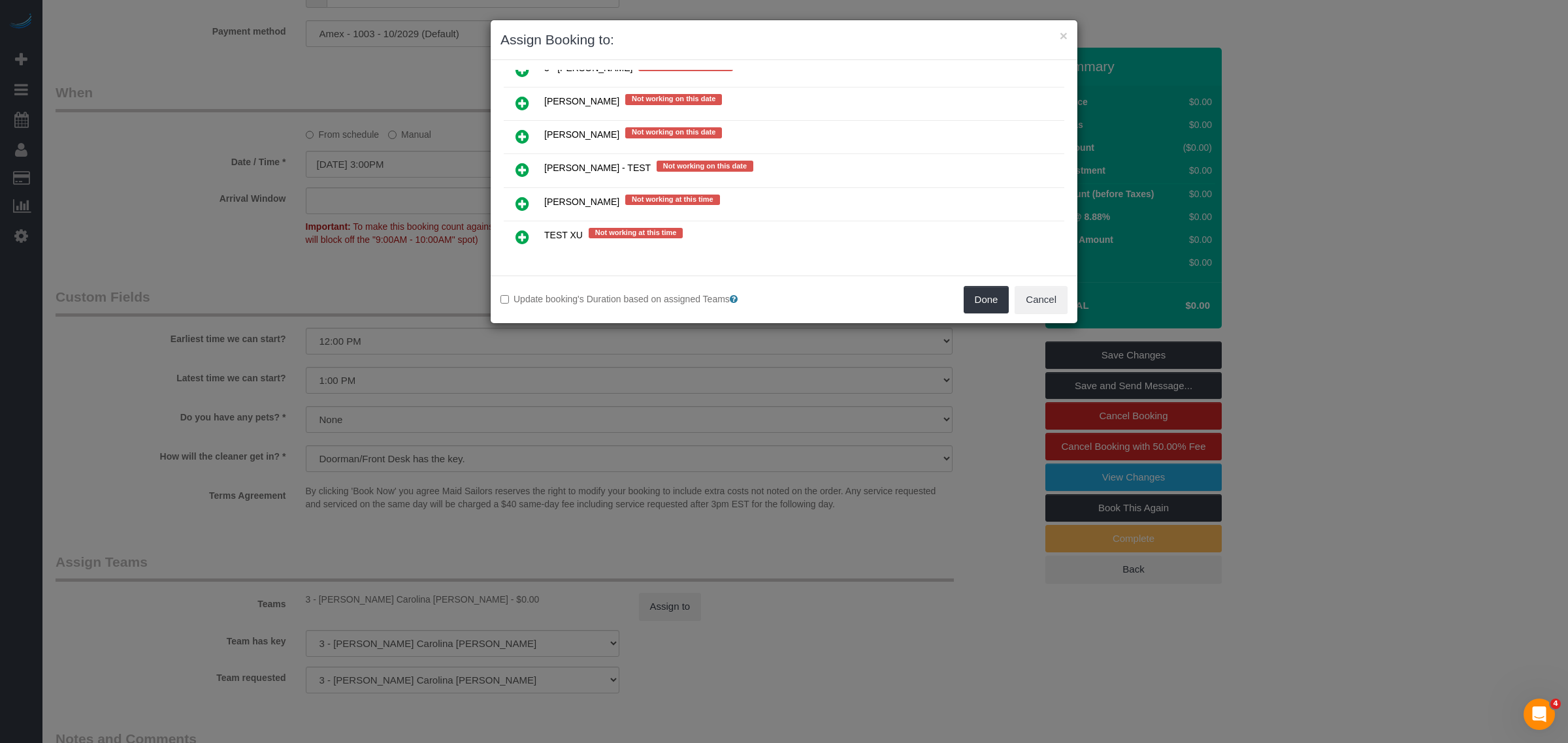
scroll to position [2600, 0]
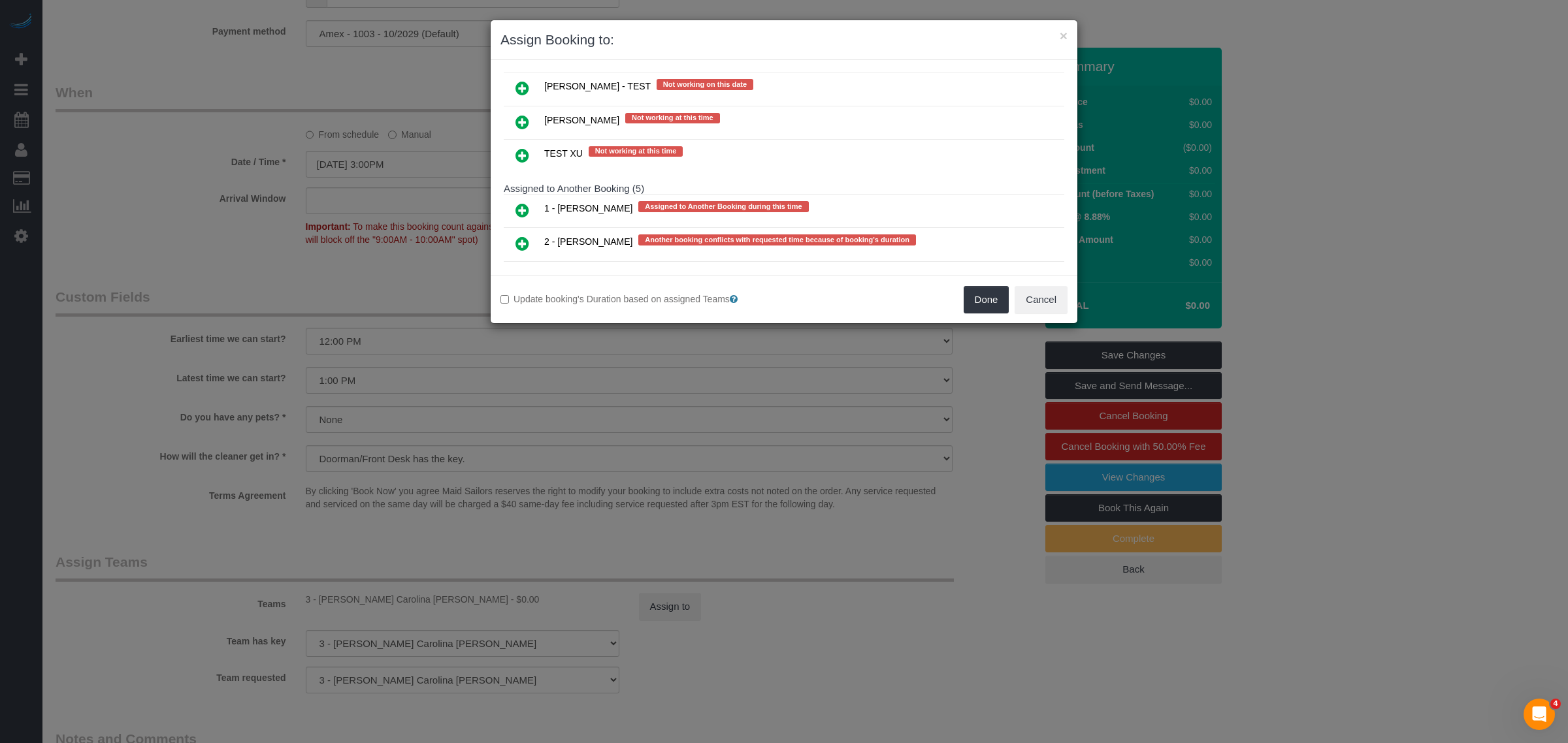
click at [524, 203] on icon at bounding box center [522, 210] width 14 height 15
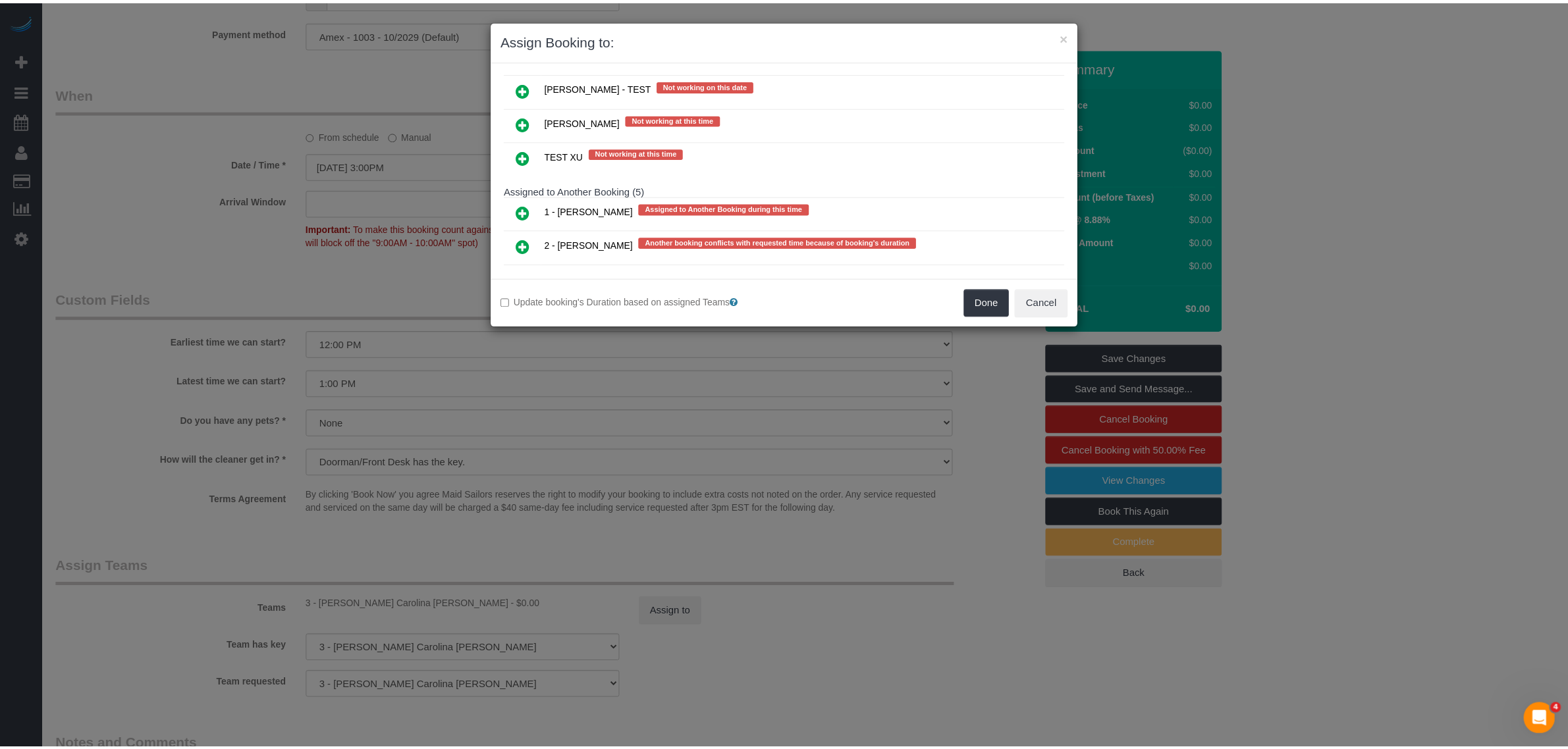
scroll to position [2652, 0]
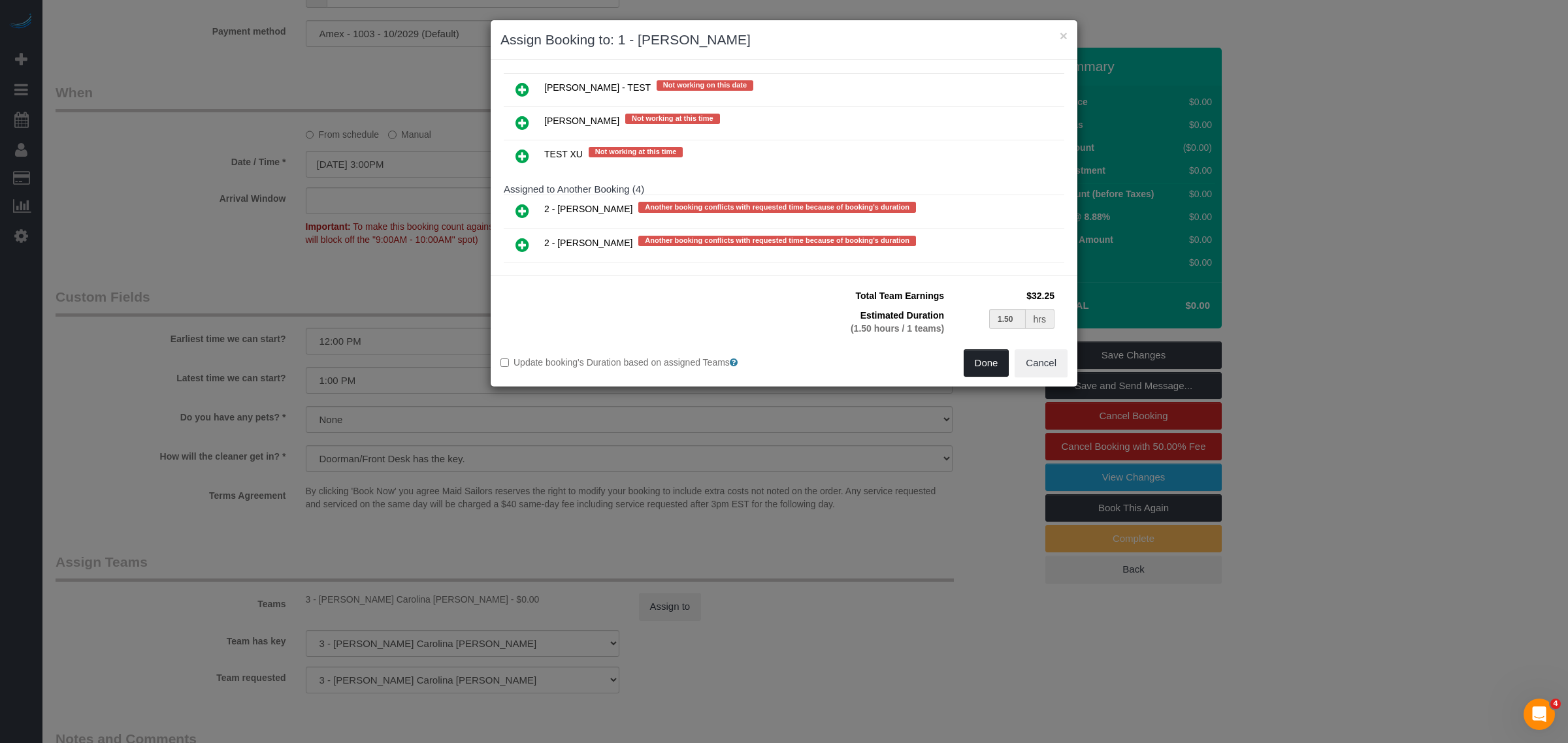
click at [978, 355] on button "Done" at bounding box center [986, 363] width 46 height 27
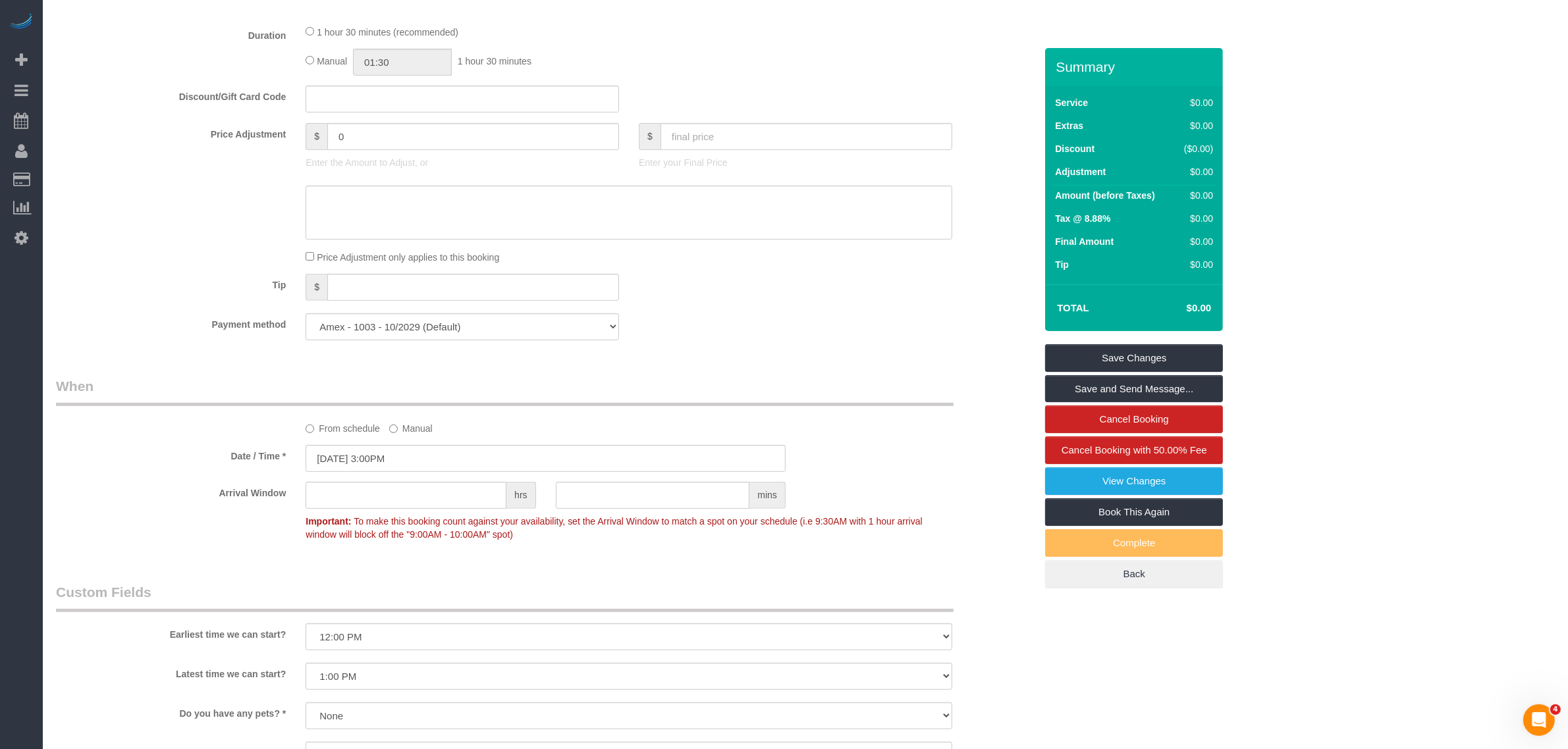
scroll to position [411, 0]
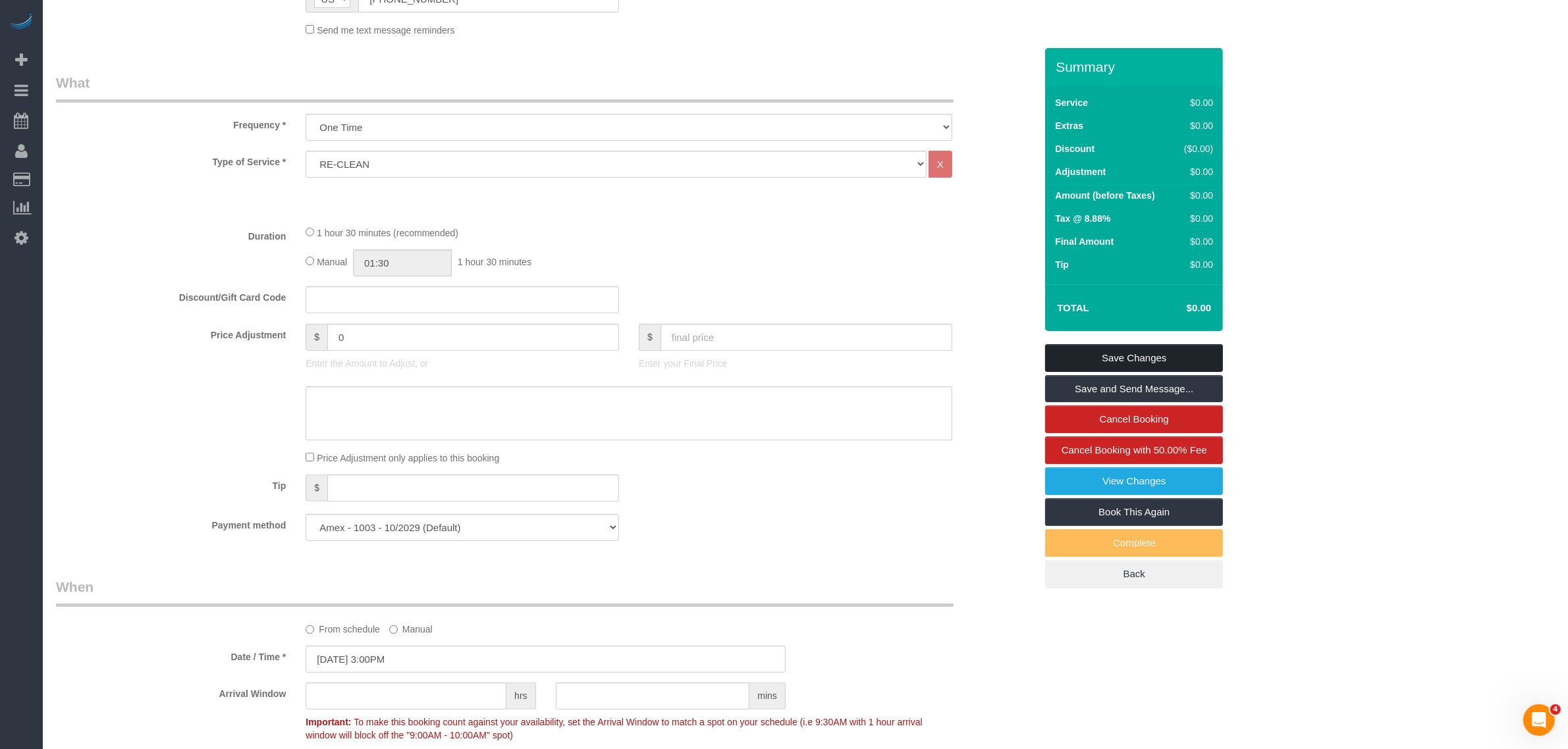
click at [1105, 354] on link "Save Changes" at bounding box center [1133, 358] width 177 height 28
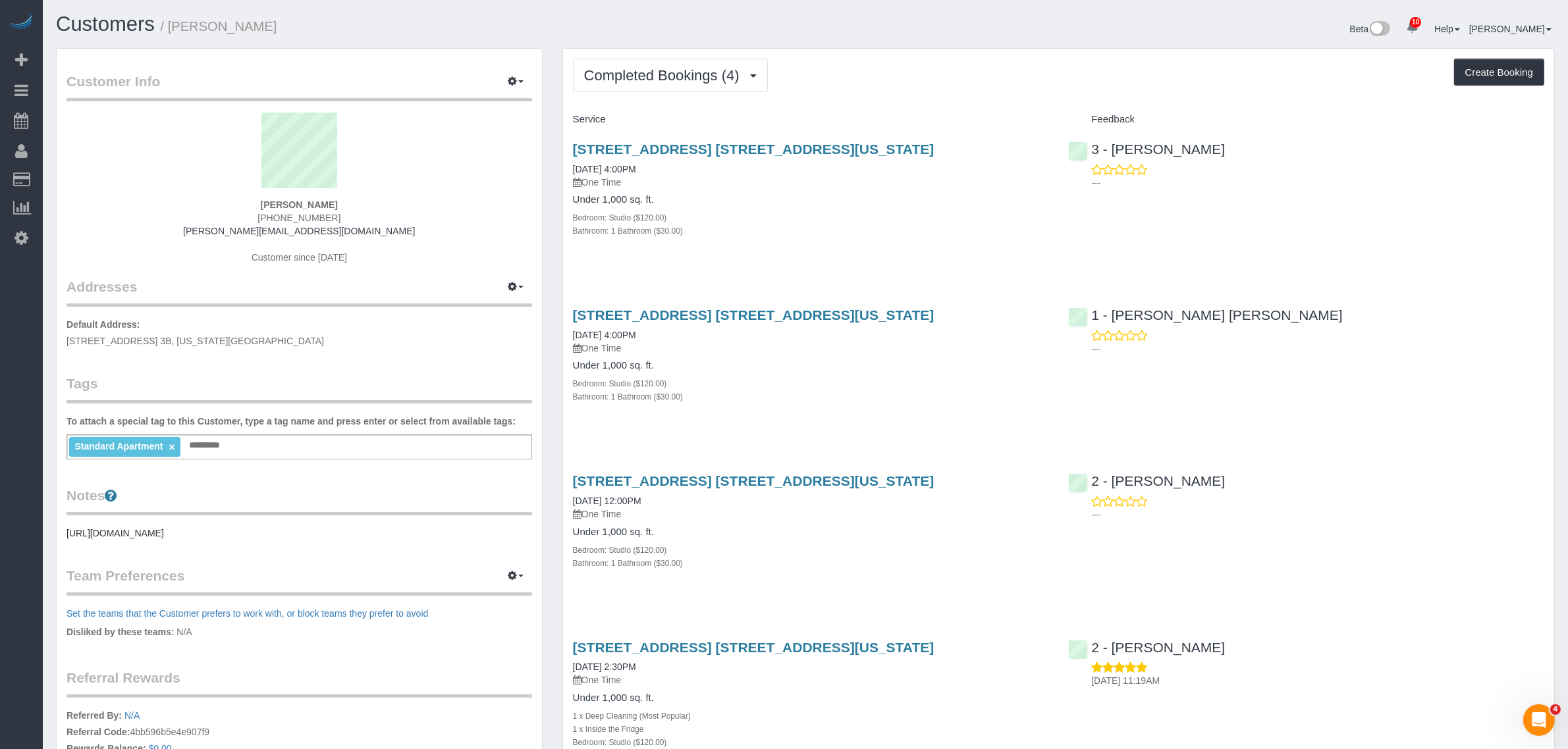
click at [933, 108] on div "Service" at bounding box center [810, 119] width 496 height 23
click at [975, 208] on div "Under 1,000 sq. ft. Bedroom: Studio ($120.00) Bathroom: 1 Bathroom ($30.00)" at bounding box center [811, 215] width 476 height 42
click at [1041, 55] on div "Completed Bookings (4) Completed Bookings (4) Upcoming Bookings (1) Cancelled B…" at bounding box center [1058, 439] width 991 height 782
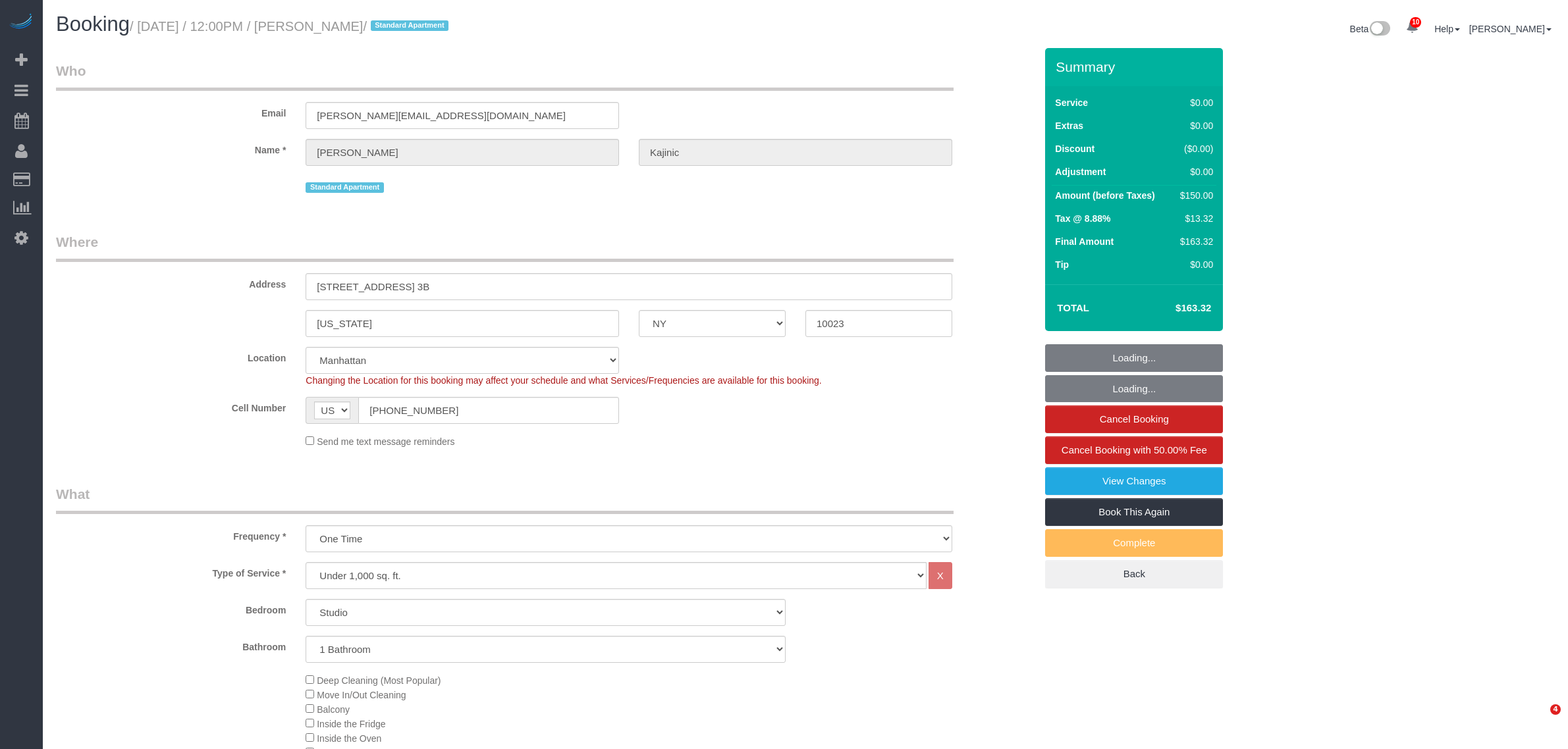
select select "NY"
select select "number:59"
select select "number:76"
select select "number:15"
select select "number:5"
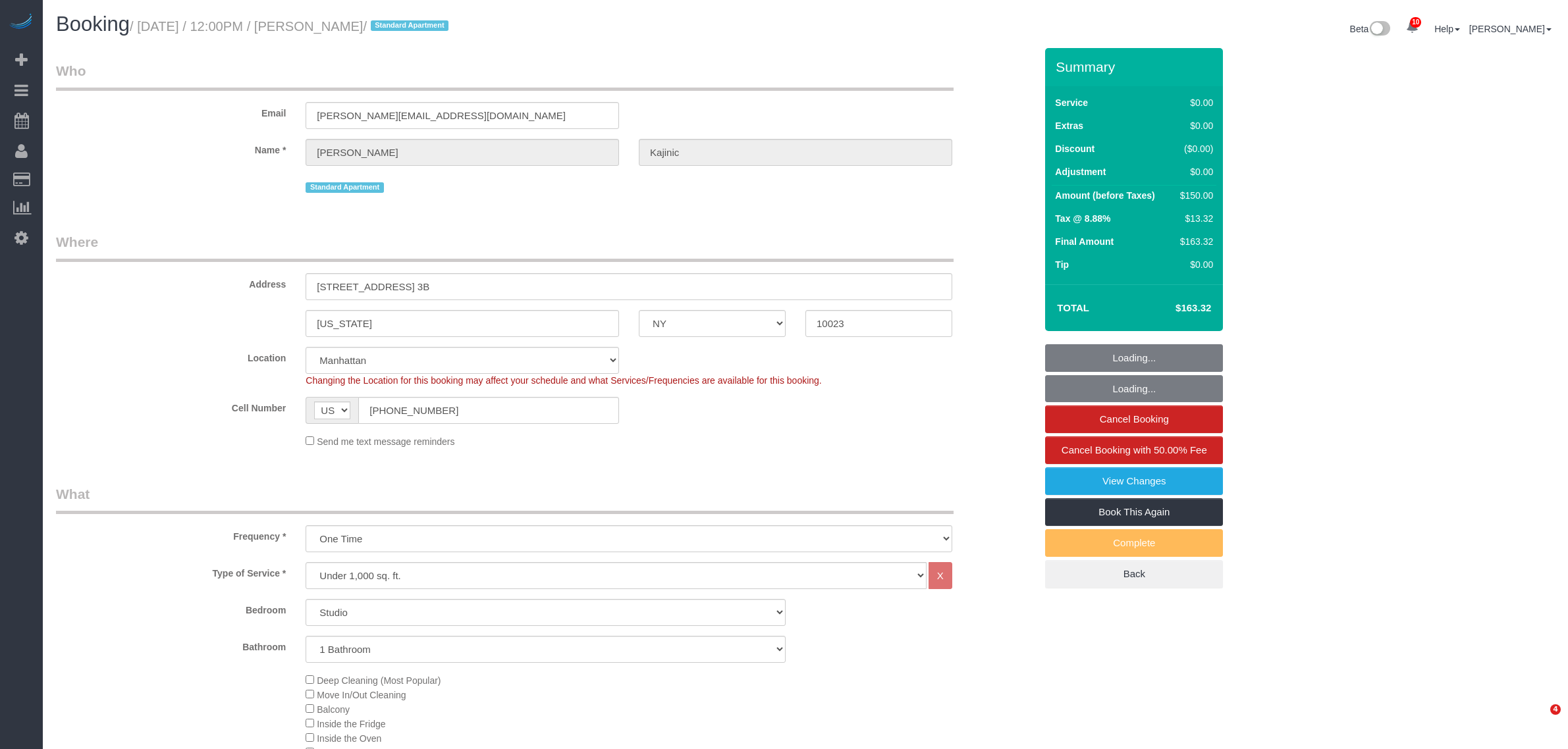
select select "spot1"
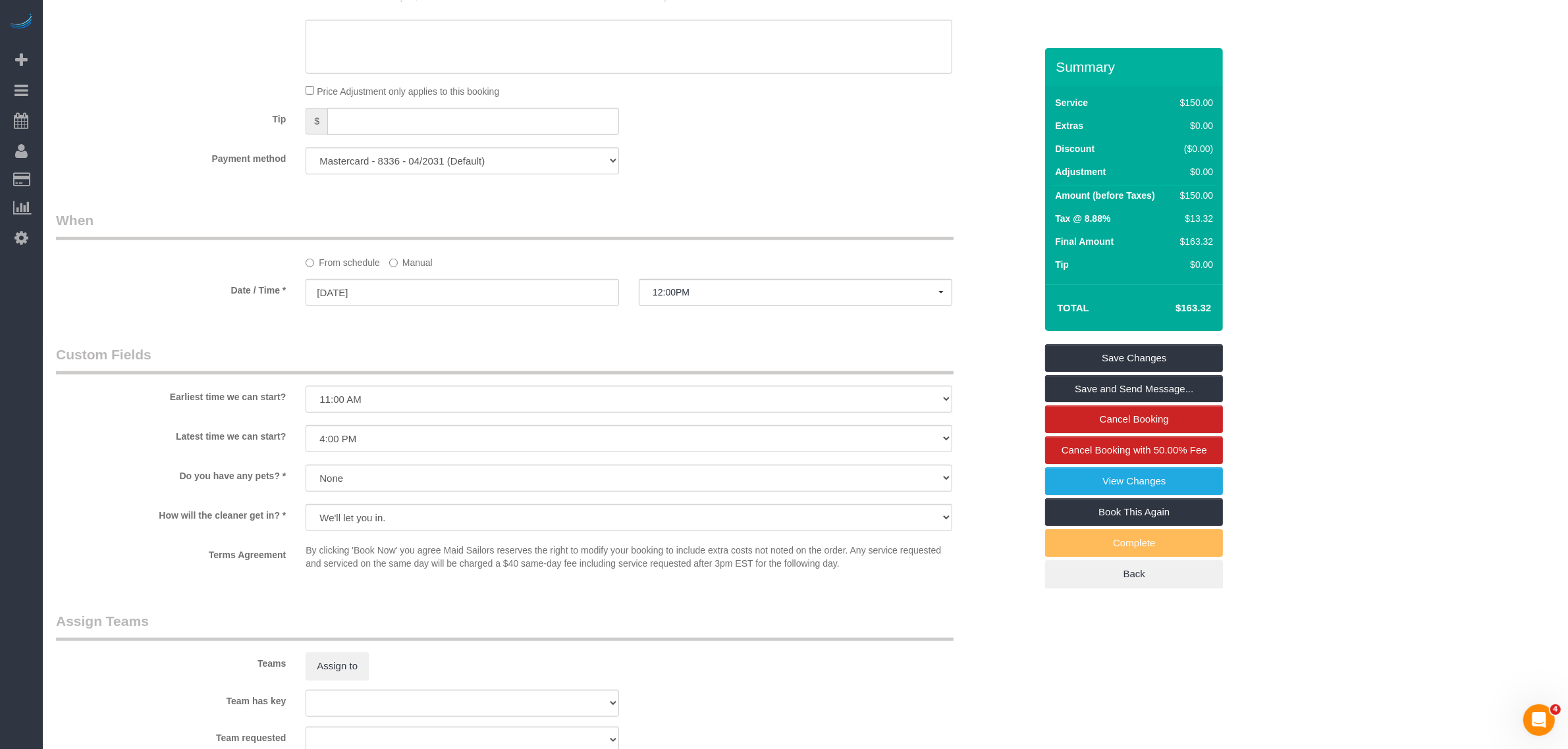
scroll to position [1153, 0]
